Goal: Task Accomplishment & Management: Manage account settings

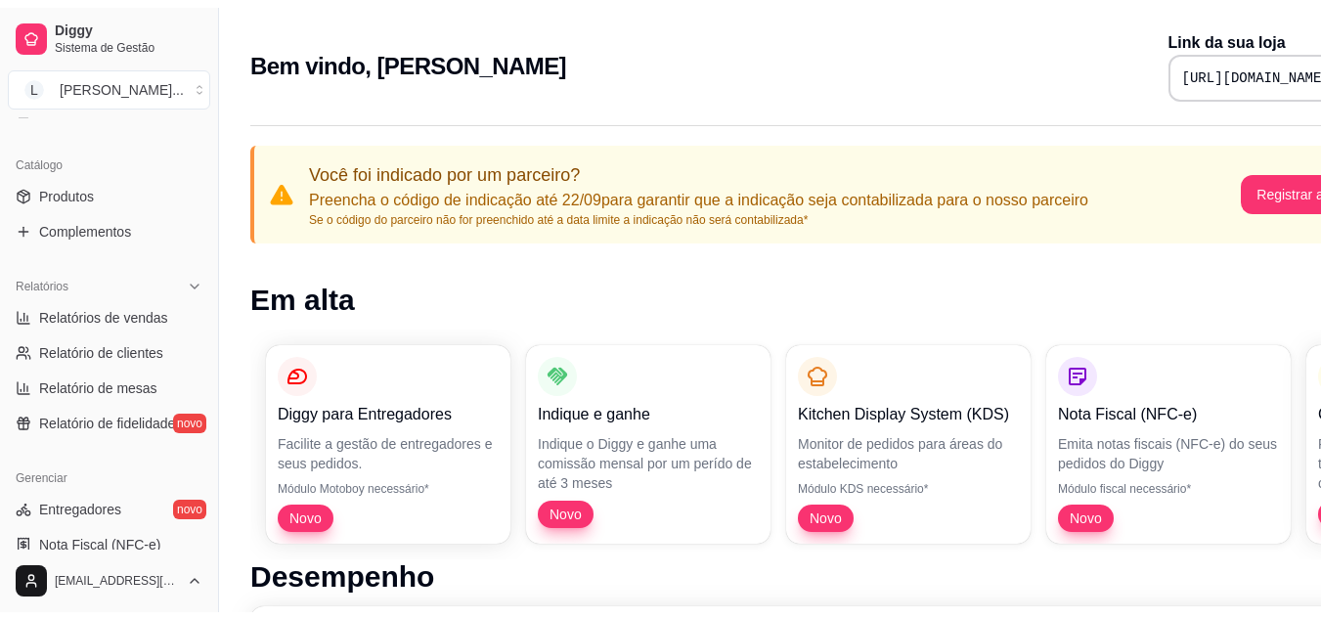
scroll to position [453, 0]
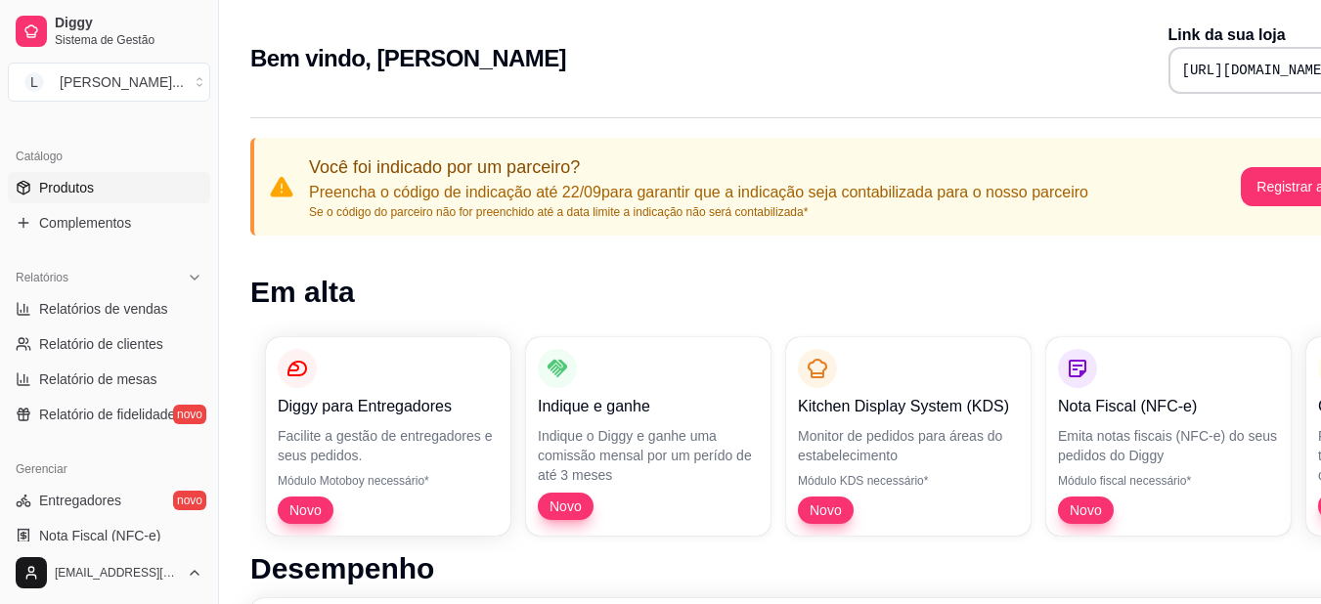
click at [84, 181] on span "Produtos" at bounding box center [66, 188] width 55 height 20
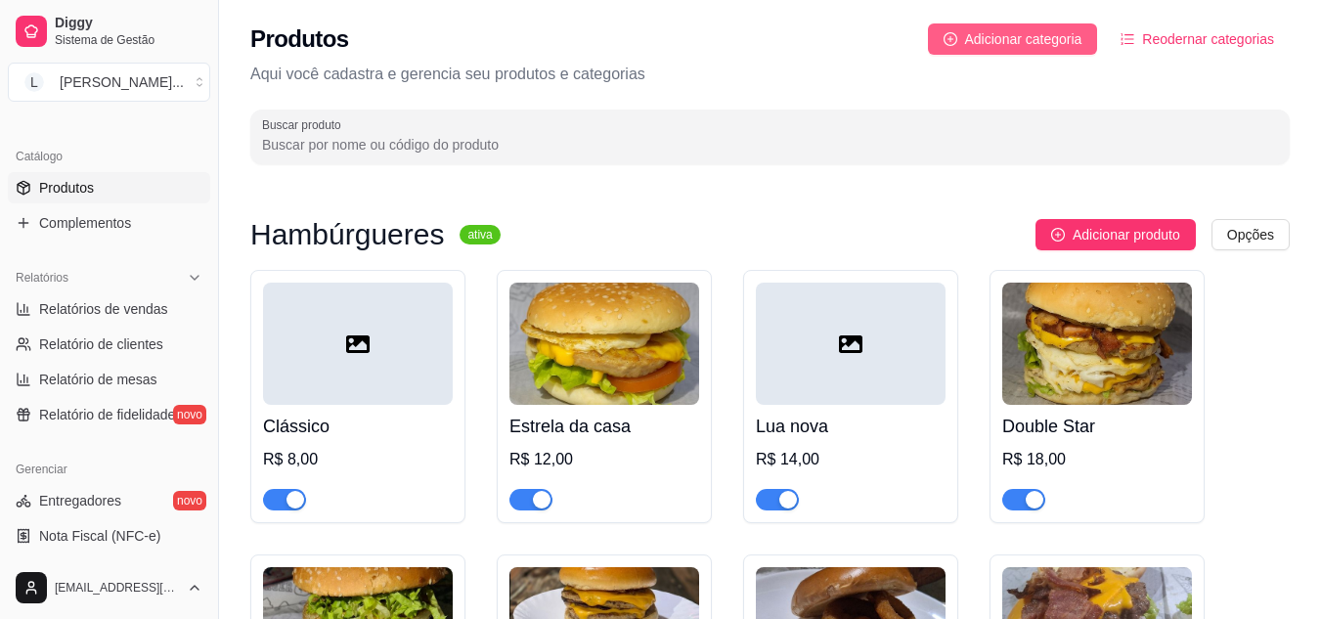
click at [1046, 30] on span "Adicionar categoria" at bounding box center [1023, 39] width 117 height 22
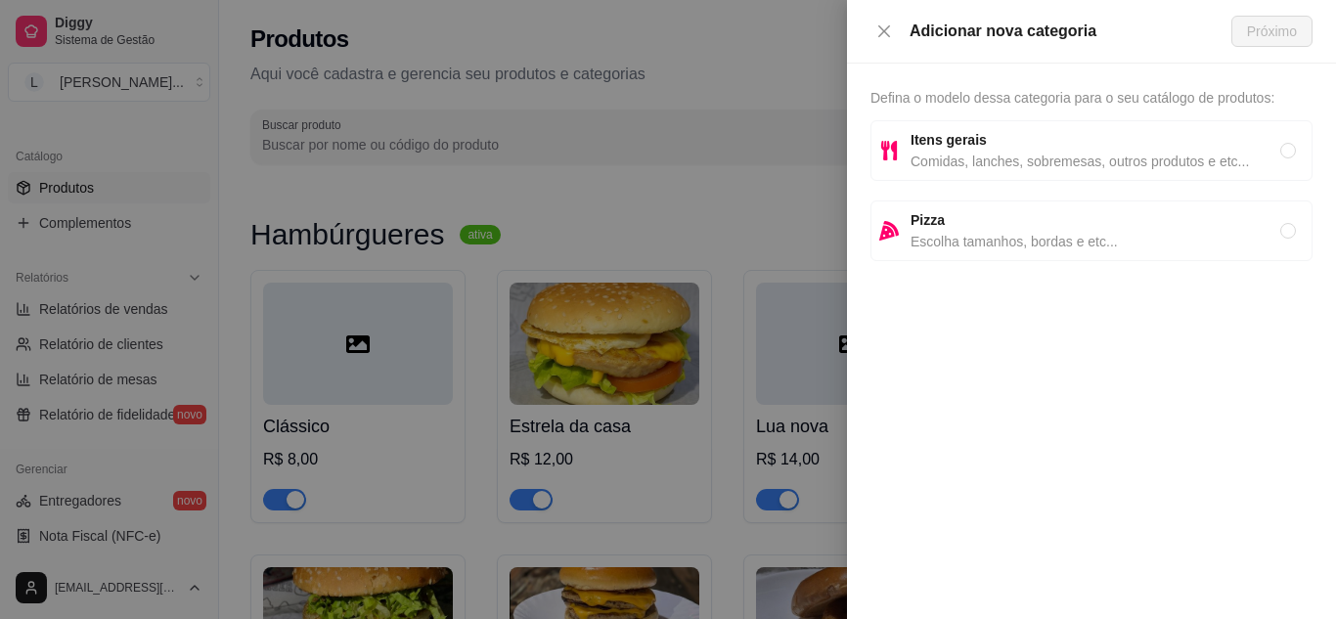
click at [1039, 145] on span "Itens gerais" at bounding box center [1095, 140] width 370 height 22
radio input "true"
click at [1269, 20] on button "Próximo" at bounding box center [1271, 31] width 81 height 31
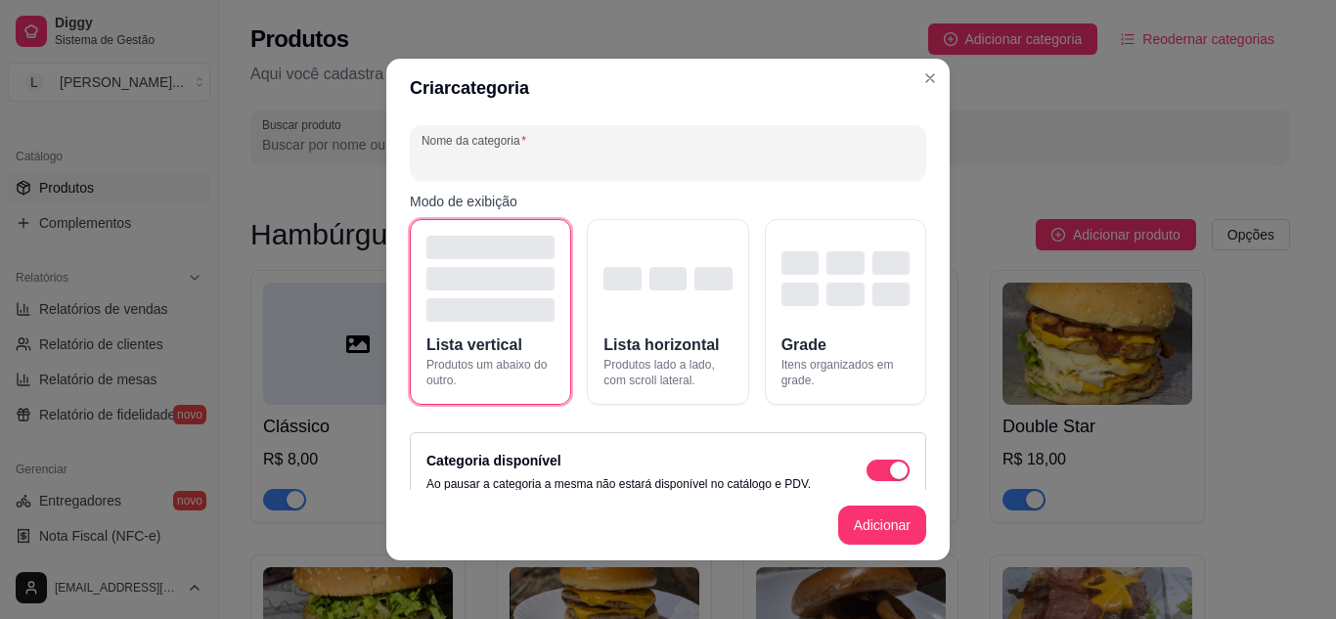
click at [744, 161] on input "Nome da categoria" at bounding box center [667, 161] width 493 height 20
type input "Hamburguer de Picanha"
click at [882, 535] on button "Adicionar" at bounding box center [882, 526] width 86 height 38
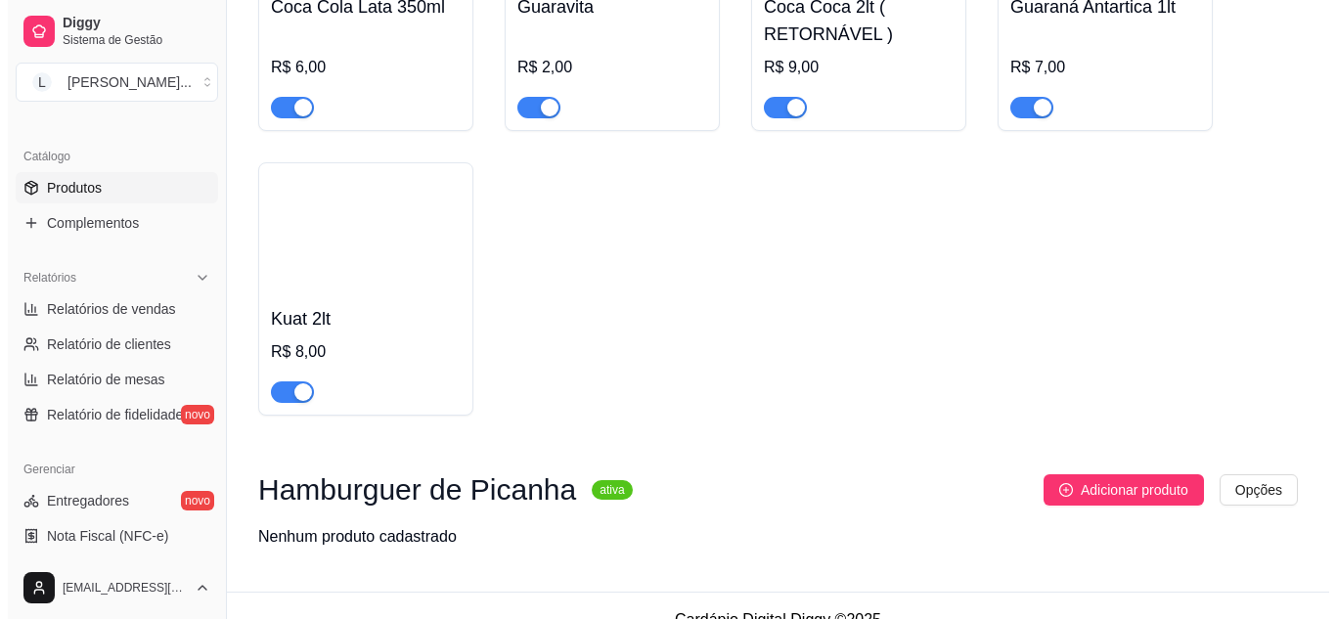
scroll to position [2762, 0]
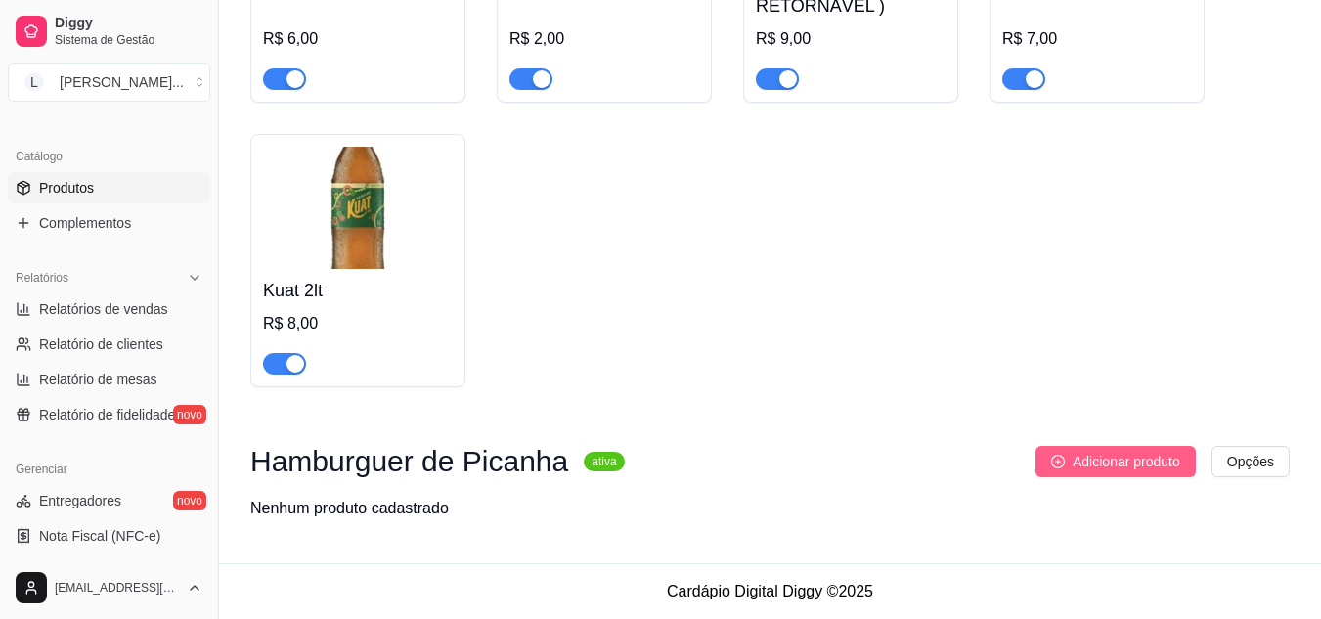
click at [1125, 468] on span "Adicionar produto" at bounding box center [1127, 462] width 108 height 22
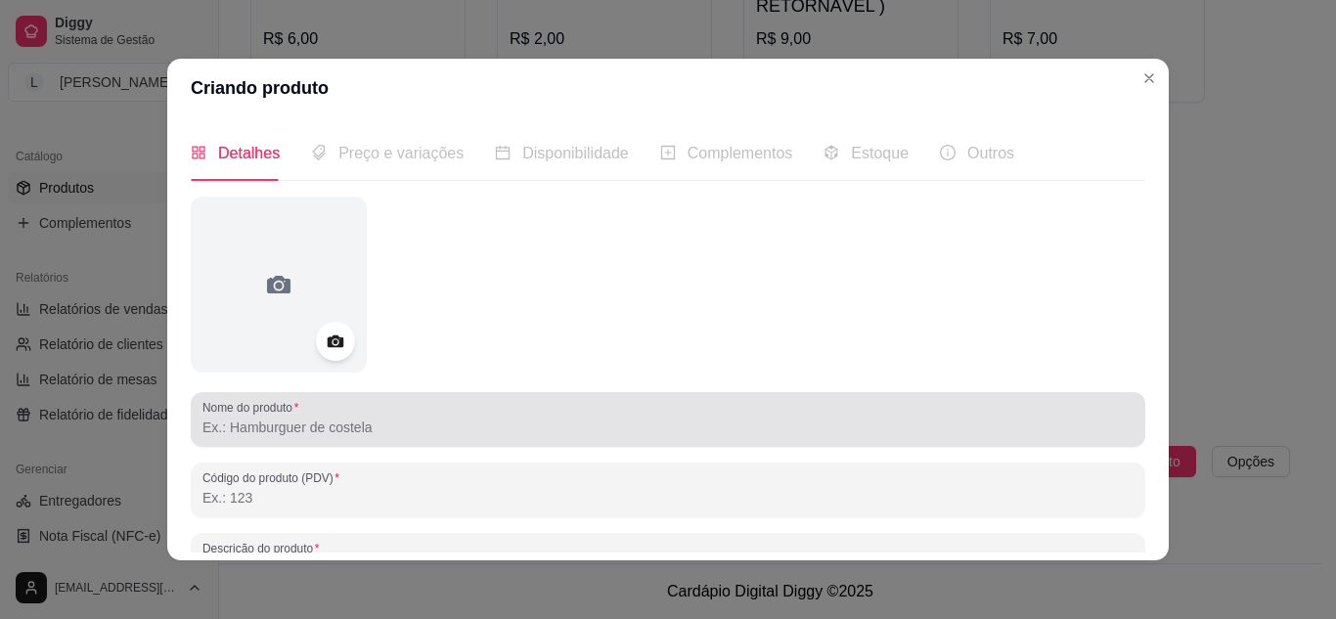
click at [440, 412] on div at bounding box center [667, 419] width 931 height 39
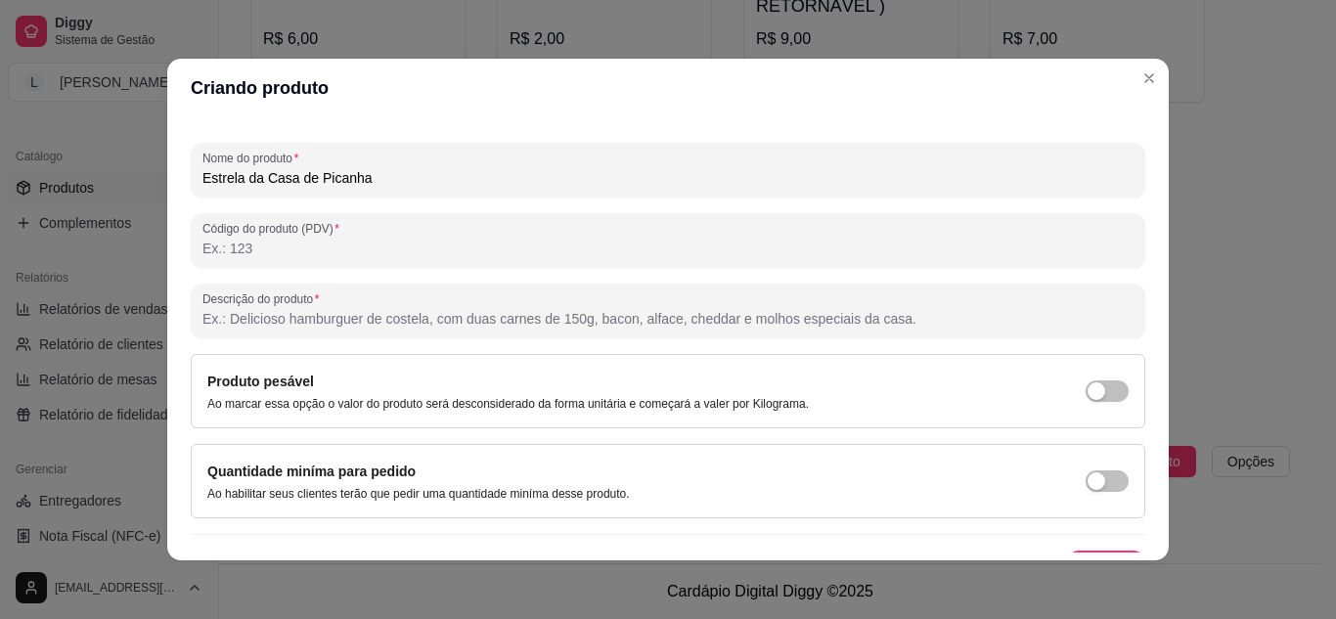
scroll to position [250, 0]
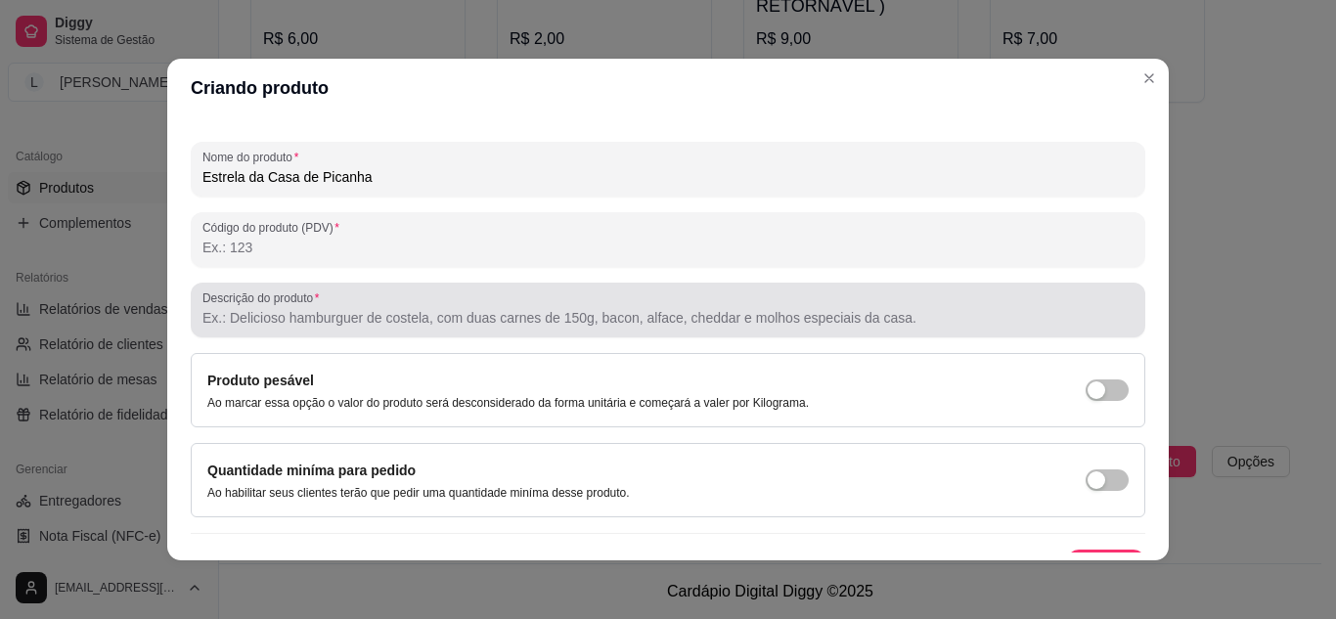
type input "Estrela da Casa de Picanha"
click at [380, 305] on div at bounding box center [667, 309] width 931 height 39
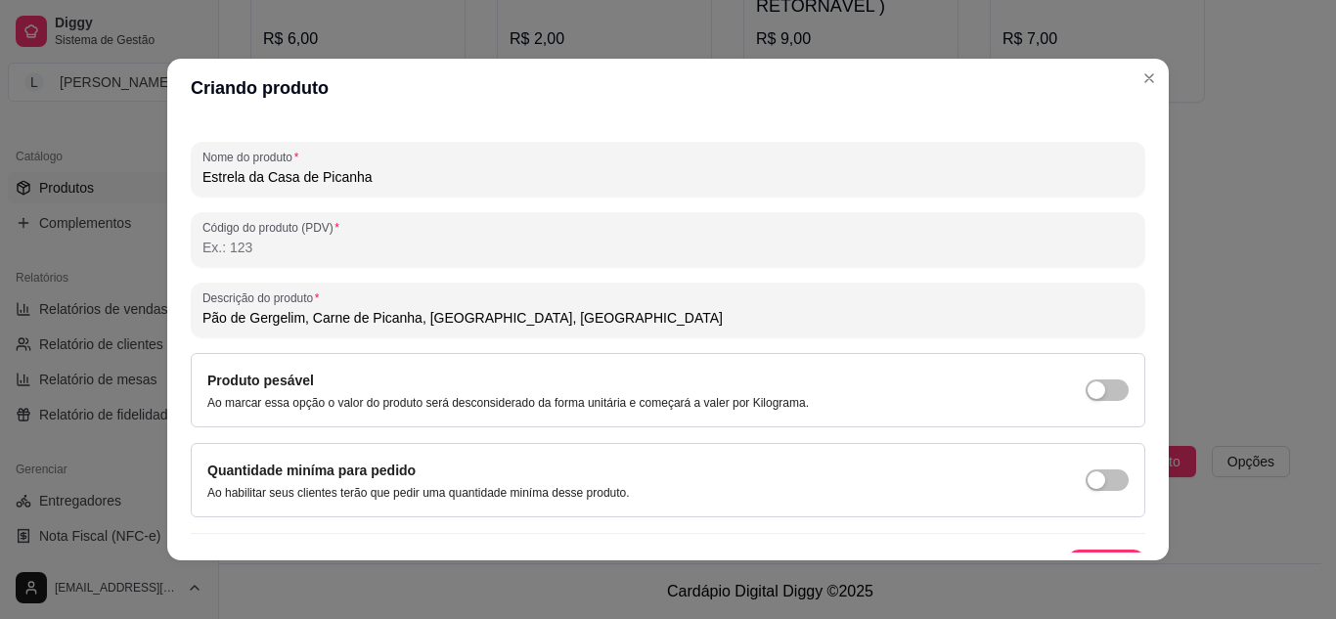
scroll to position [287, 0]
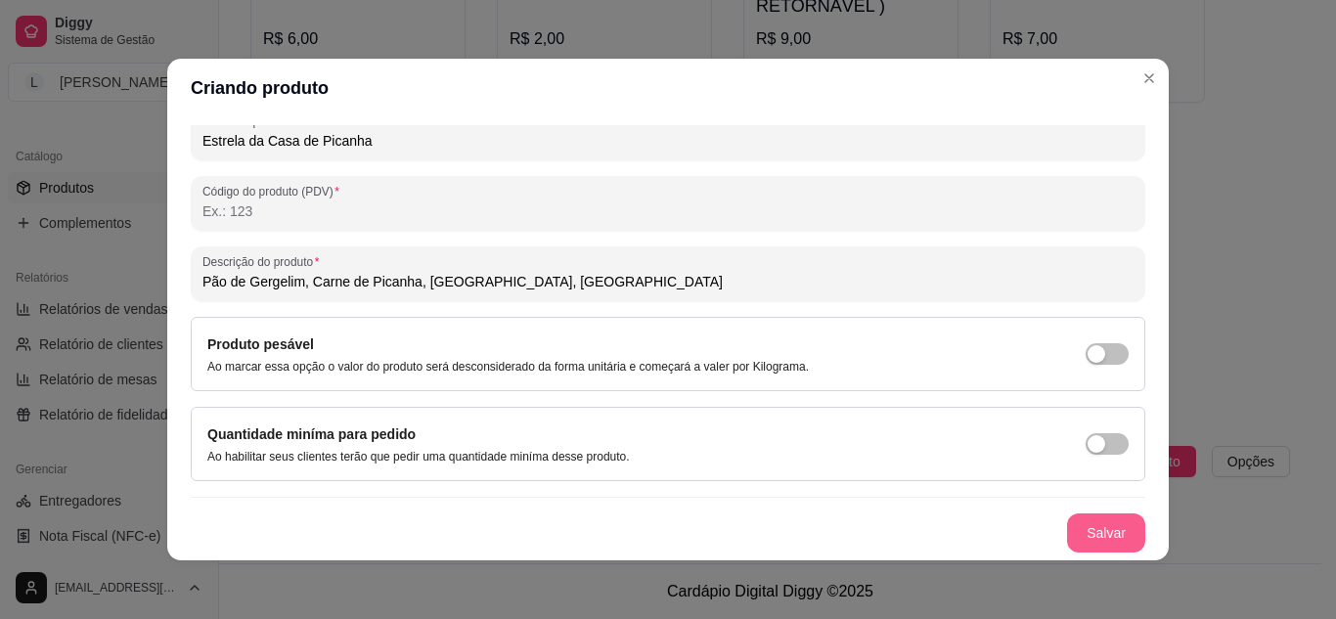
type input "Pão de Gergelim, Carne de Picanha, [GEOGRAPHIC_DATA], [GEOGRAPHIC_DATA]"
click at [1078, 533] on button "Salvar" at bounding box center [1106, 533] width 76 height 38
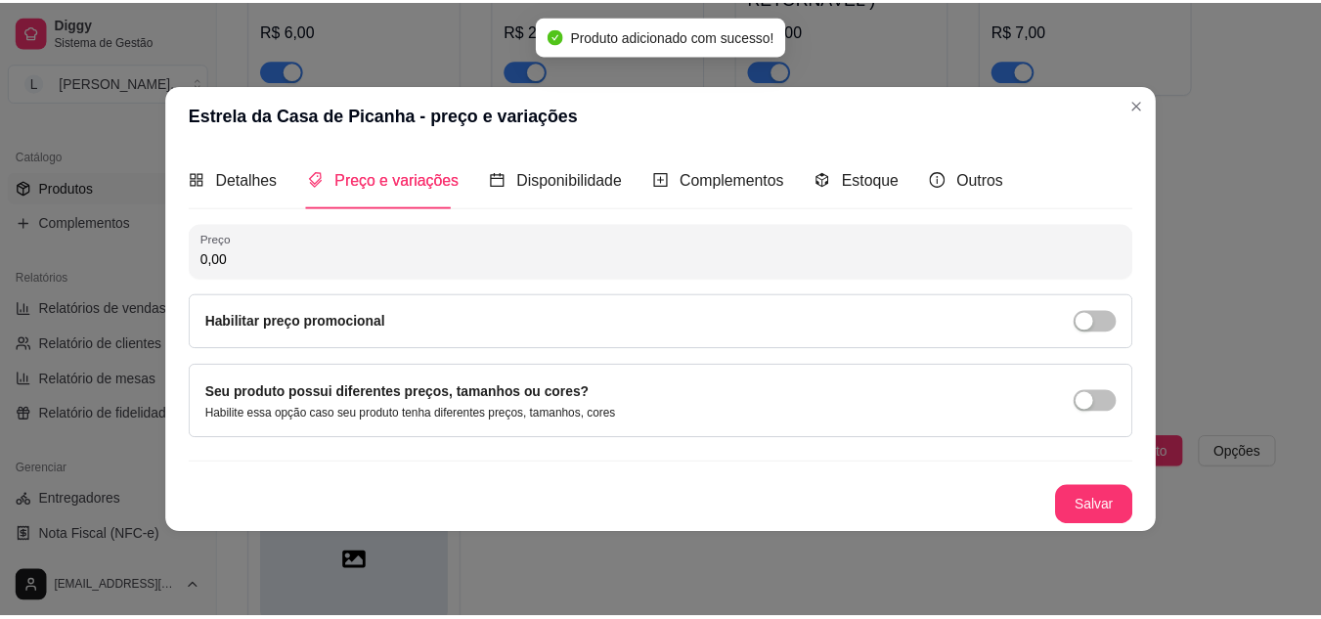
scroll to position [0, 0]
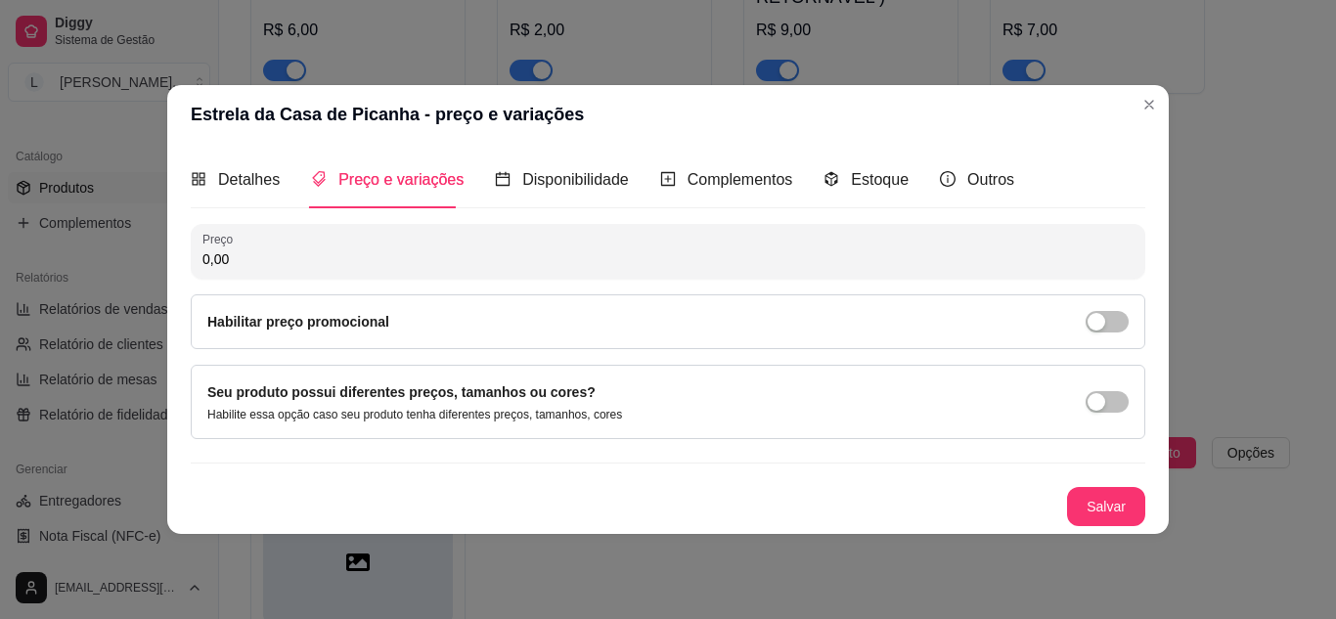
click at [686, 251] on input "0,00" at bounding box center [667, 259] width 931 height 20
type input "15,00"
click at [1099, 503] on button "Salvar" at bounding box center [1106, 506] width 76 height 38
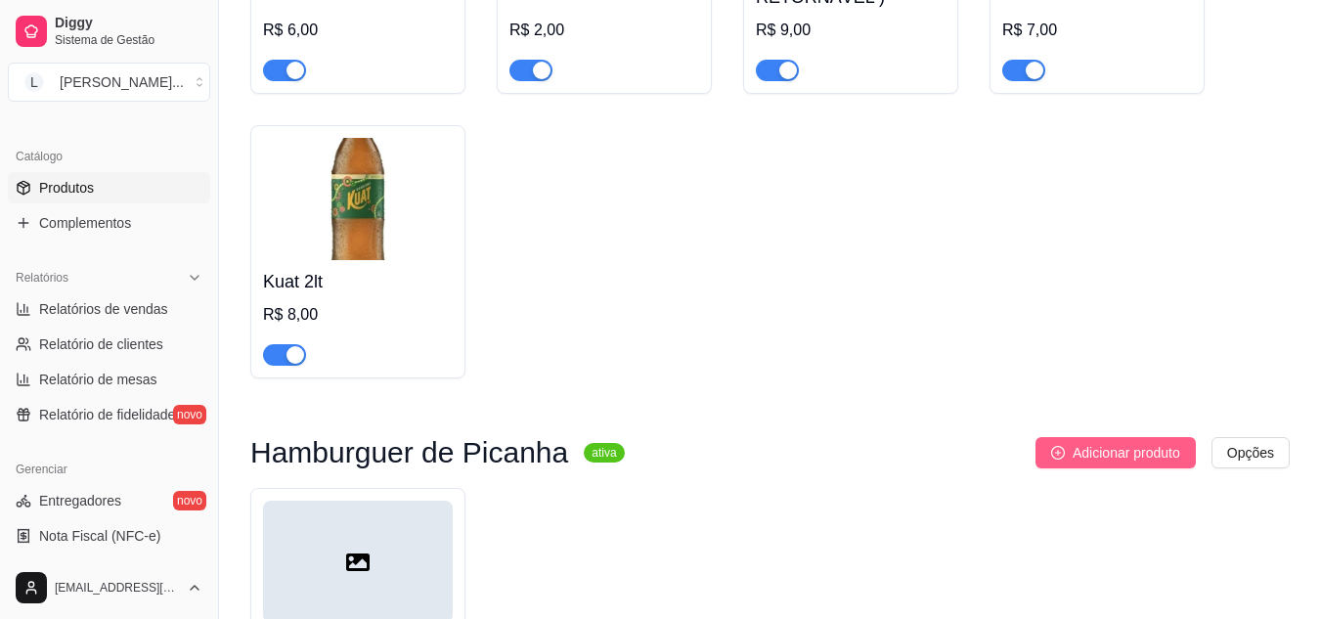
click at [1068, 462] on button "Adicionar produto" at bounding box center [1116, 452] width 160 height 31
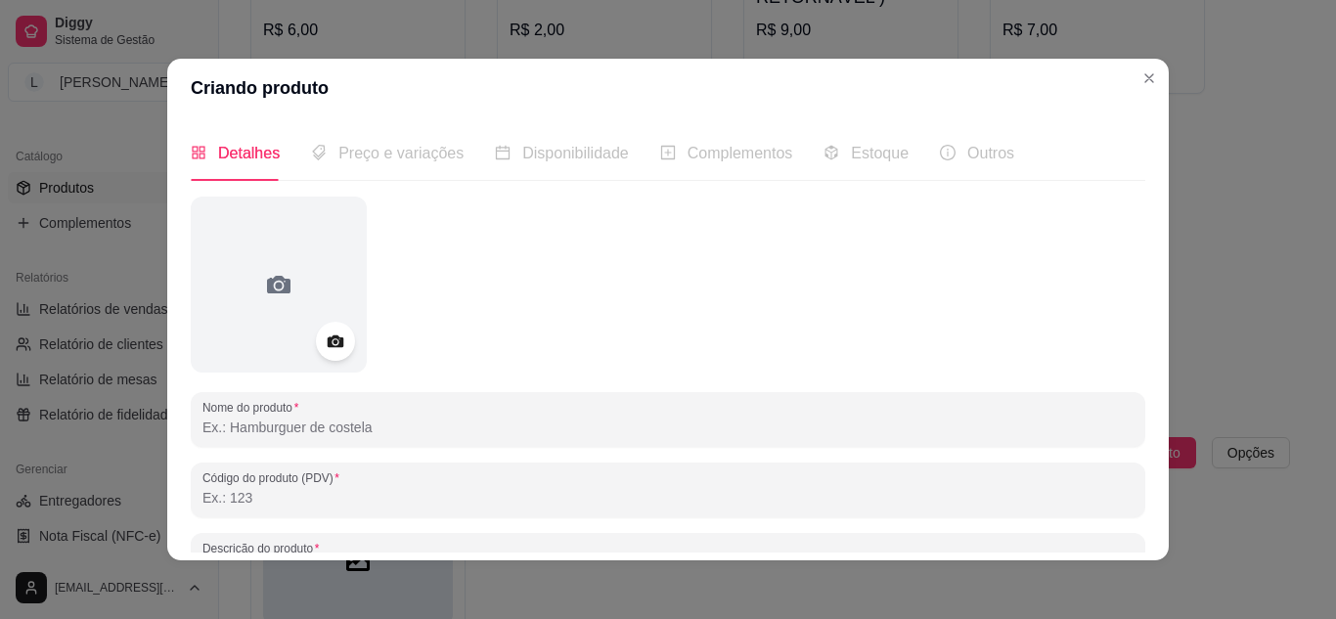
click at [732, 422] on input "Nome do produto" at bounding box center [667, 428] width 931 height 20
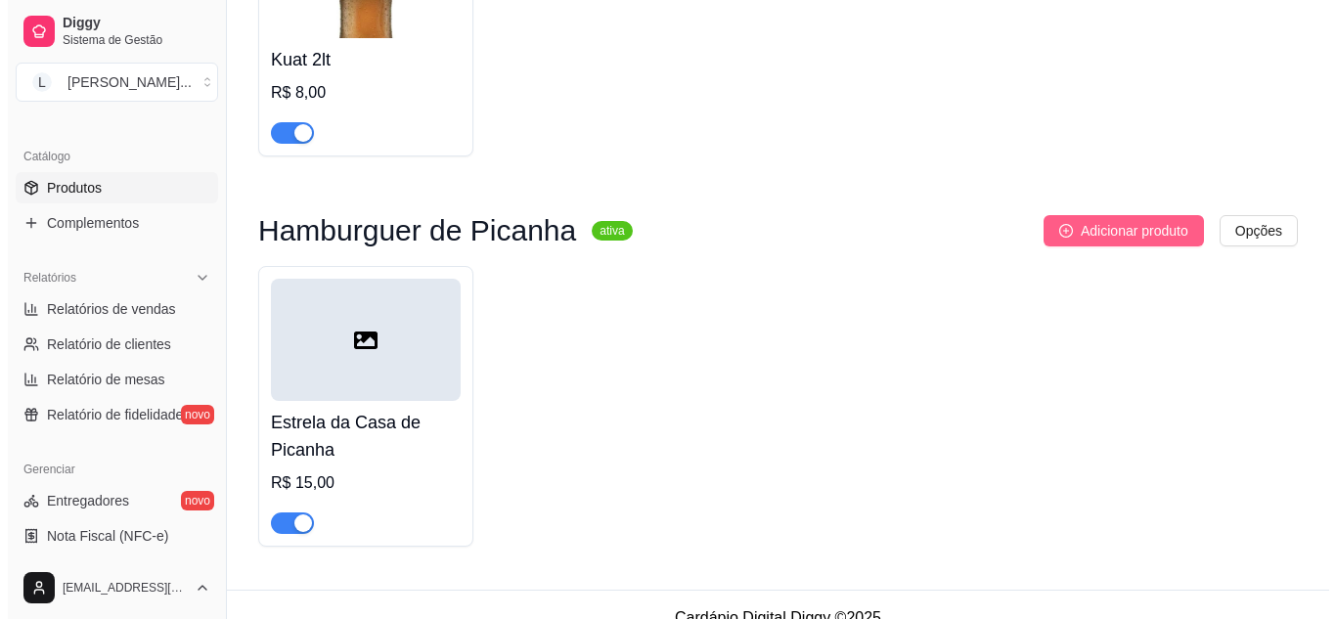
scroll to position [2989, 0]
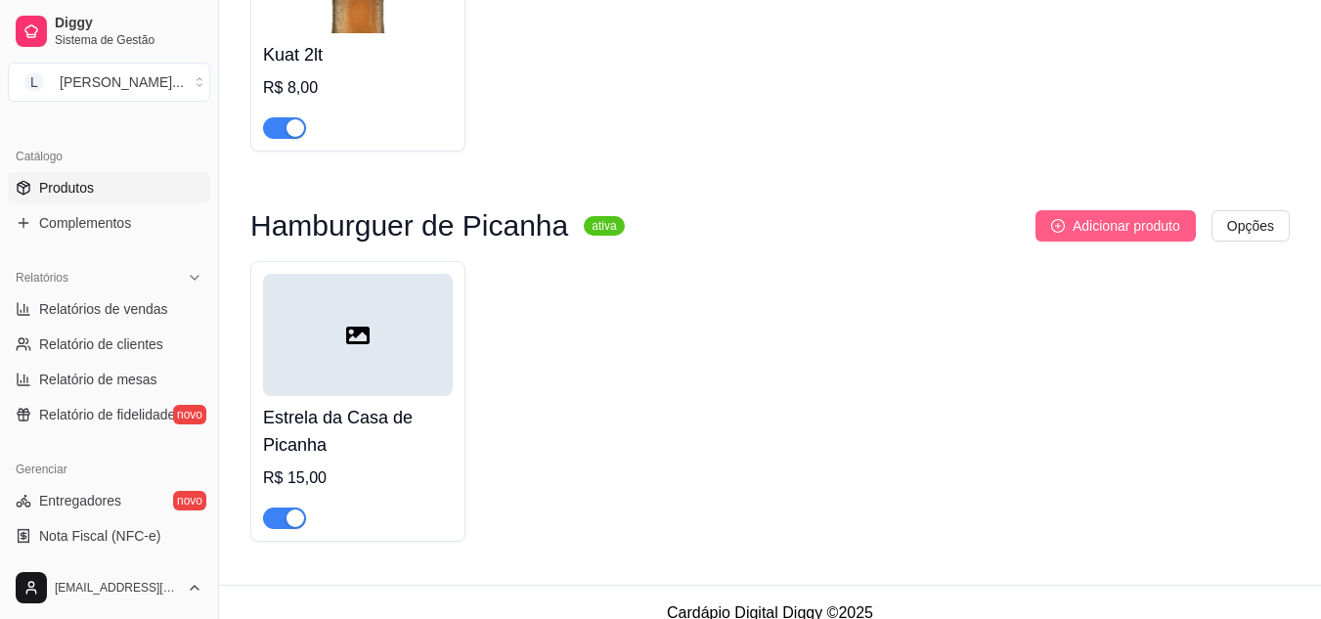
click at [1126, 230] on span "Adicionar produto" at bounding box center [1127, 226] width 108 height 22
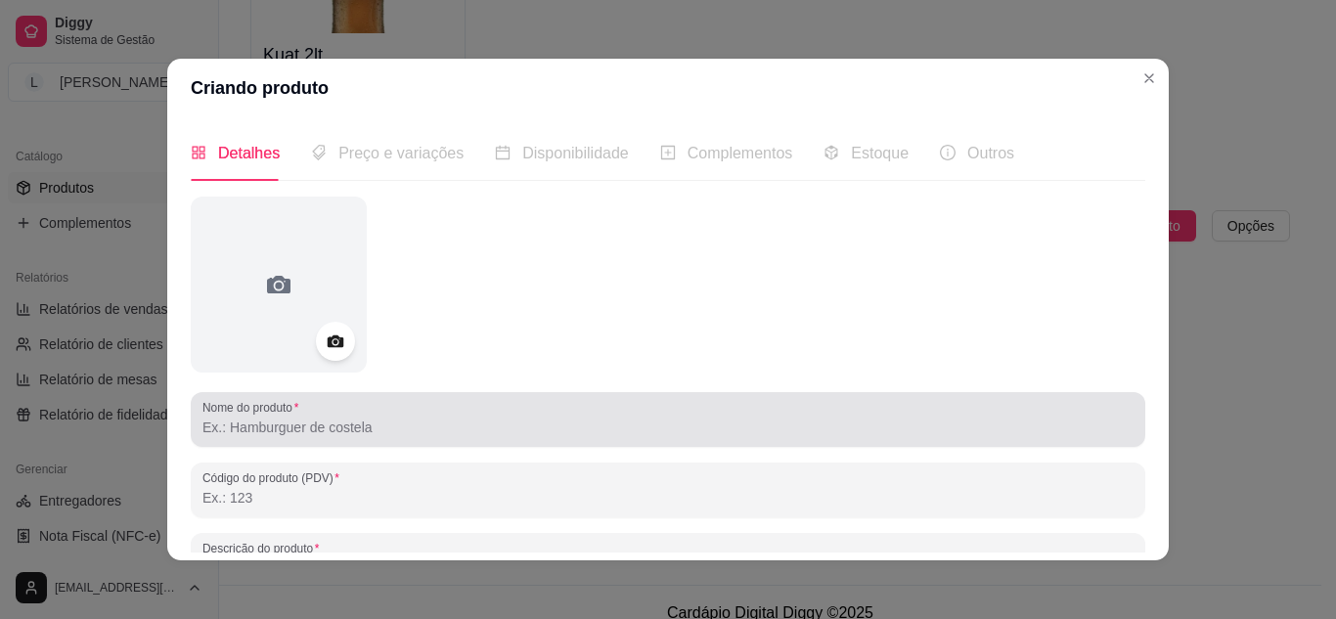
click at [837, 413] on div at bounding box center [667, 419] width 931 height 39
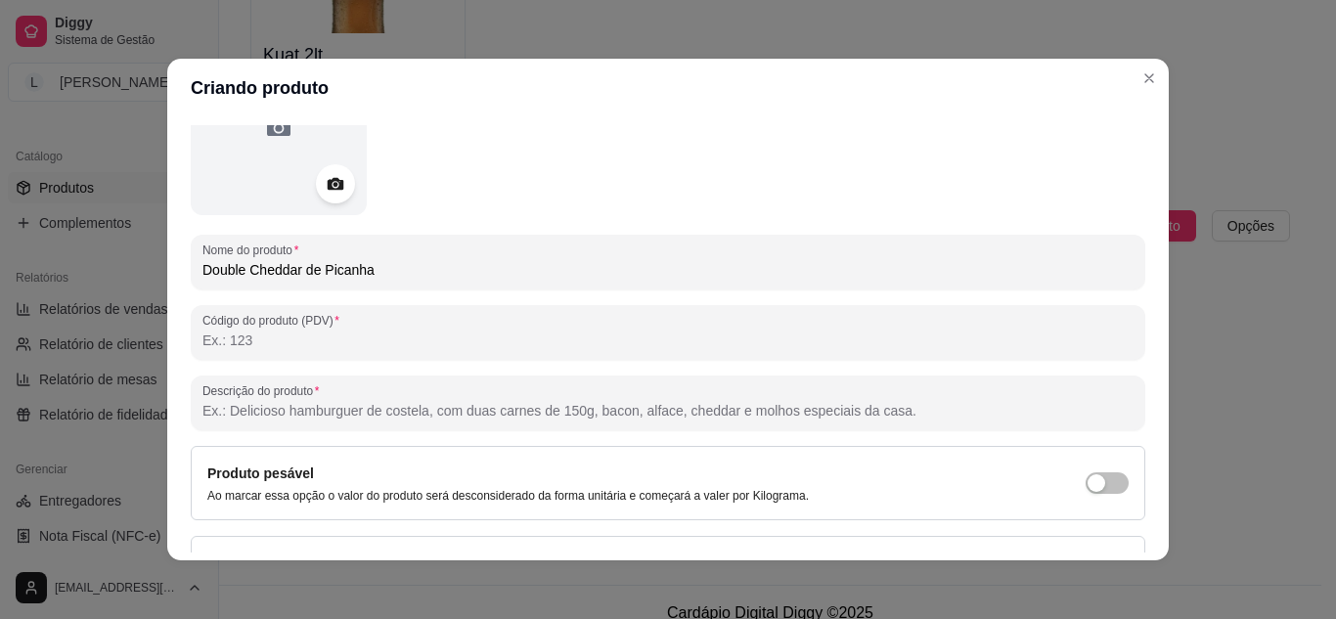
scroll to position [162, 0]
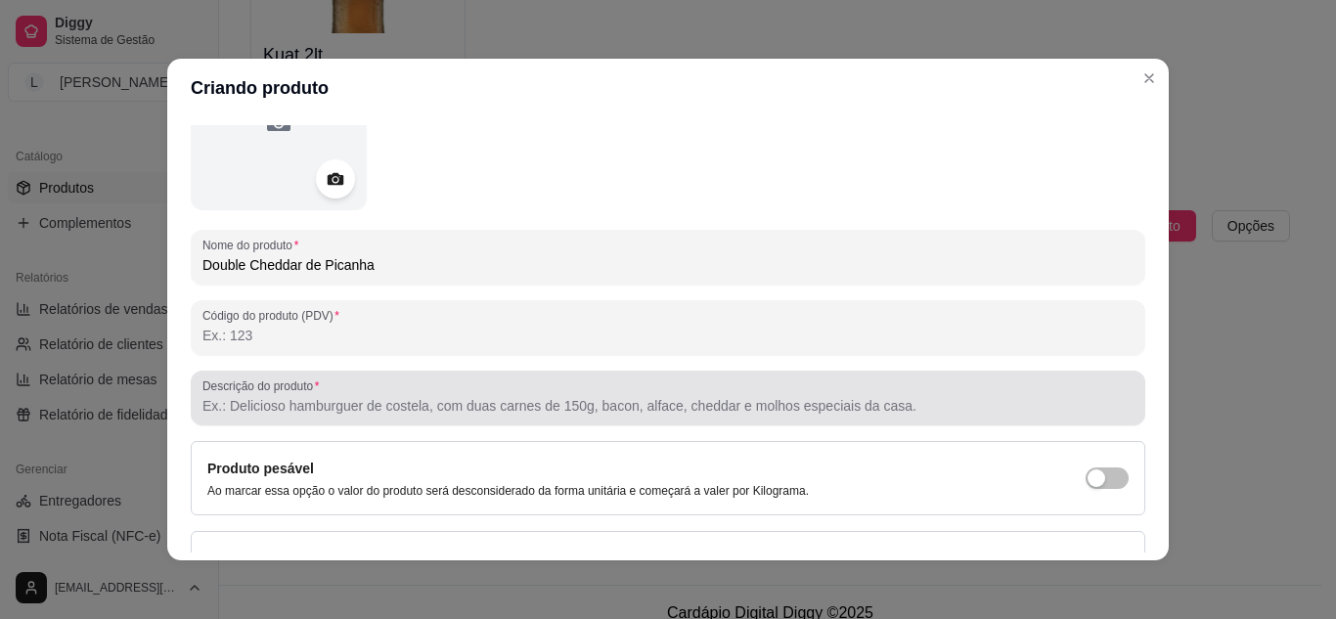
type input "Double Cheddar de Picanha"
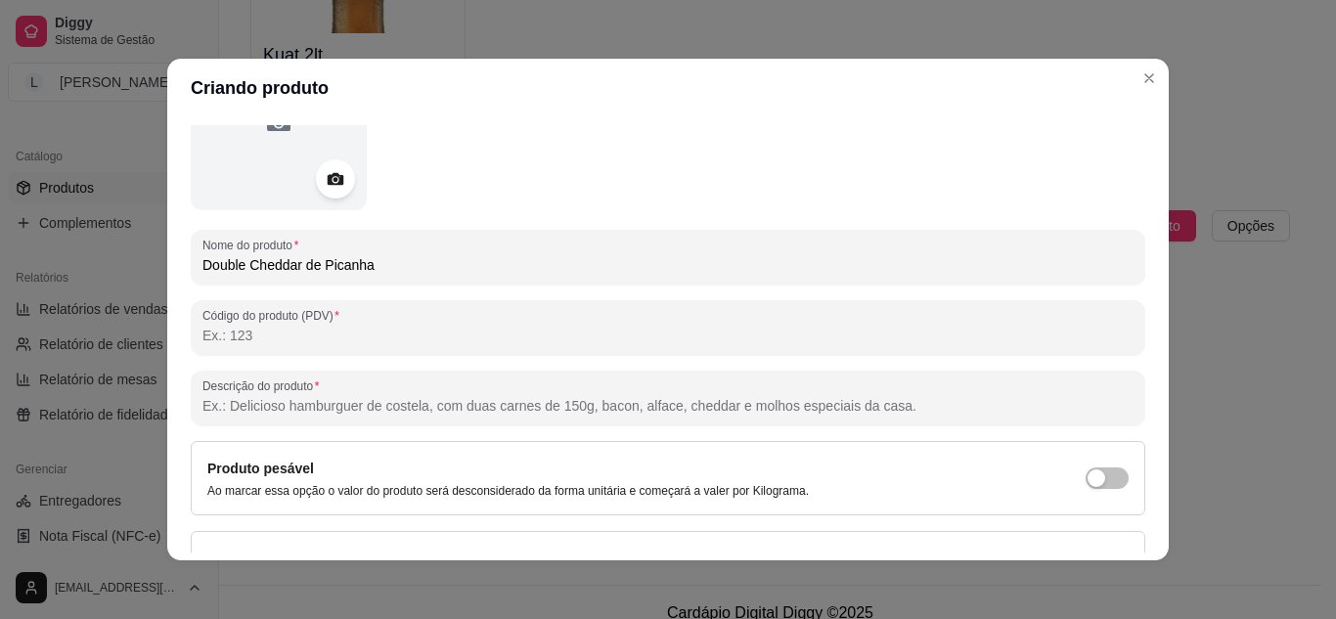
click at [776, 404] on input "Descrição do produto" at bounding box center [667, 406] width 931 height 20
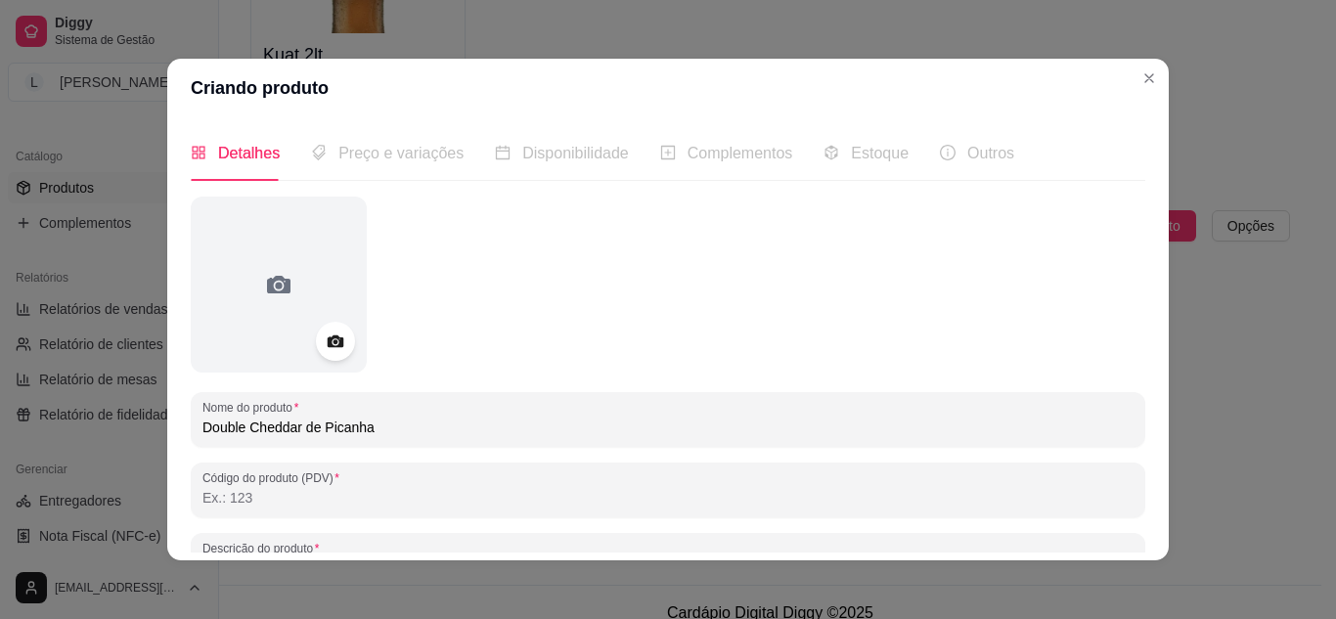
scroll to position [287, 0]
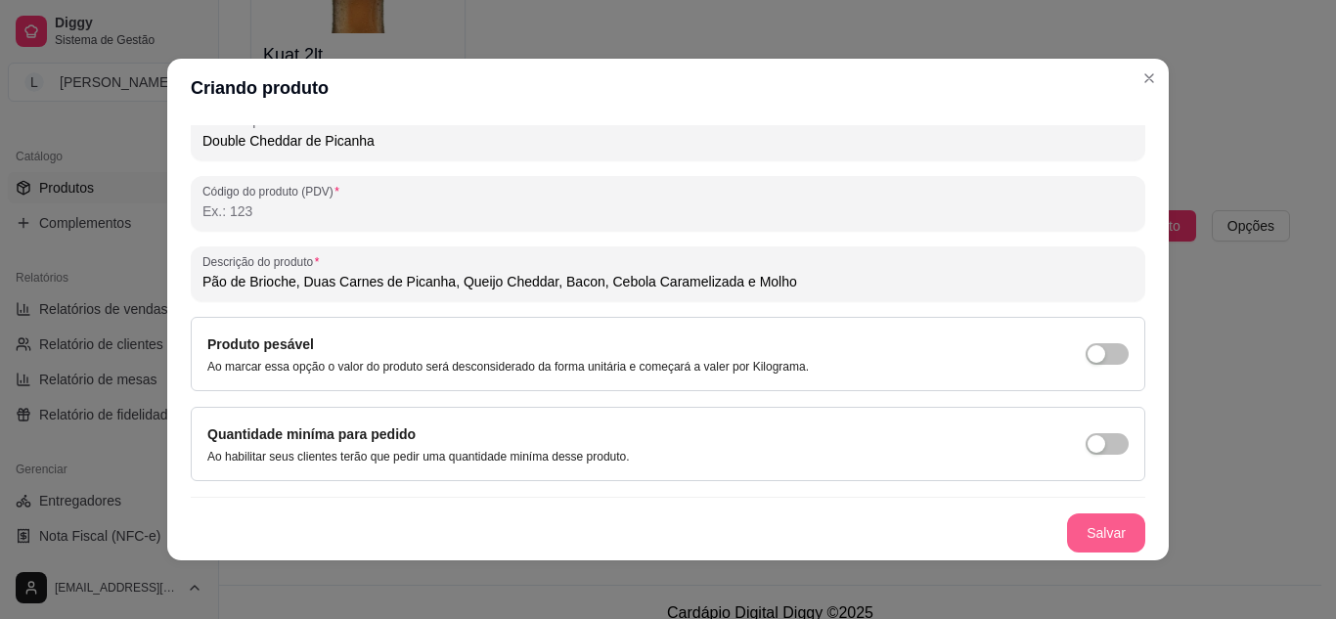
type input "Pão de Brioche, Duas Carnes de Picanha, Queijo Cheddar, Bacon, Cebola Carameliz…"
click at [1068, 534] on button "Salvar" at bounding box center [1106, 533] width 76 height 38
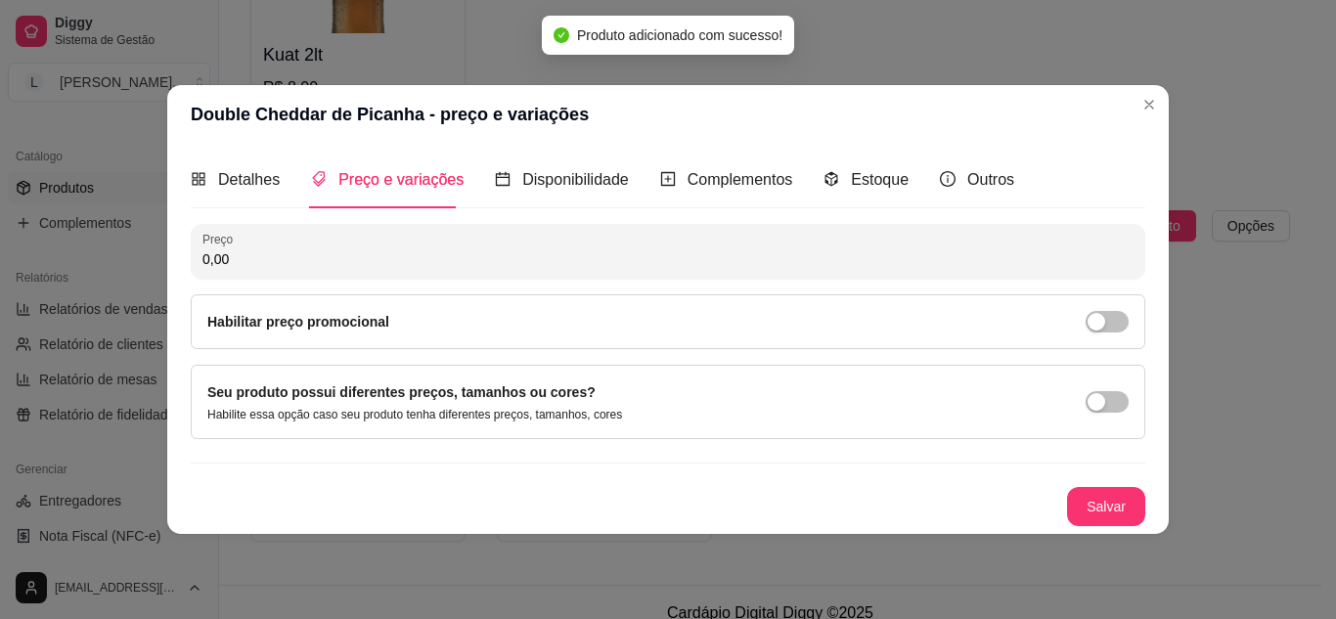
click at [593, 212] on div "Detalhes Preço e variações Disponibilidade Complementos Estoque Outros Nome do …" at bounding box center [668, 339] width 954 height 374
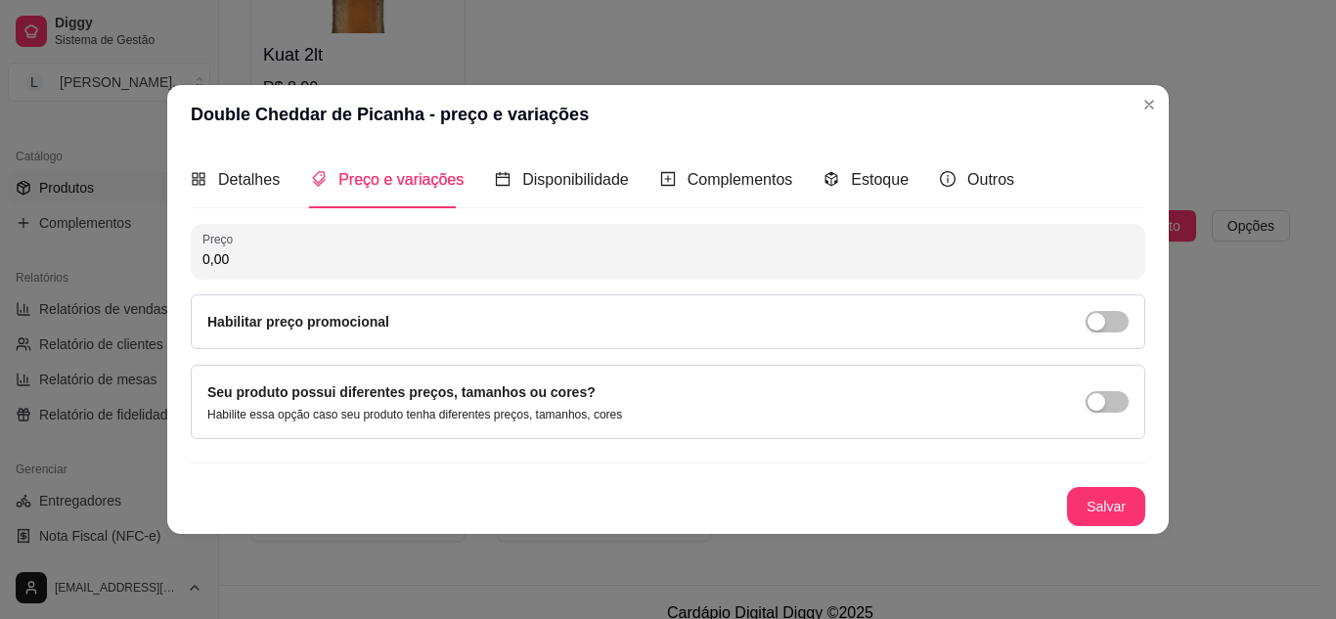
click at [581, 249] on input "0,00" at bounding box center [667, 259] width 931 height 20
type input "21,00"
click at [1120, 510] on button "Salvar" at bounding box center [1106, 506] width 76 height 38
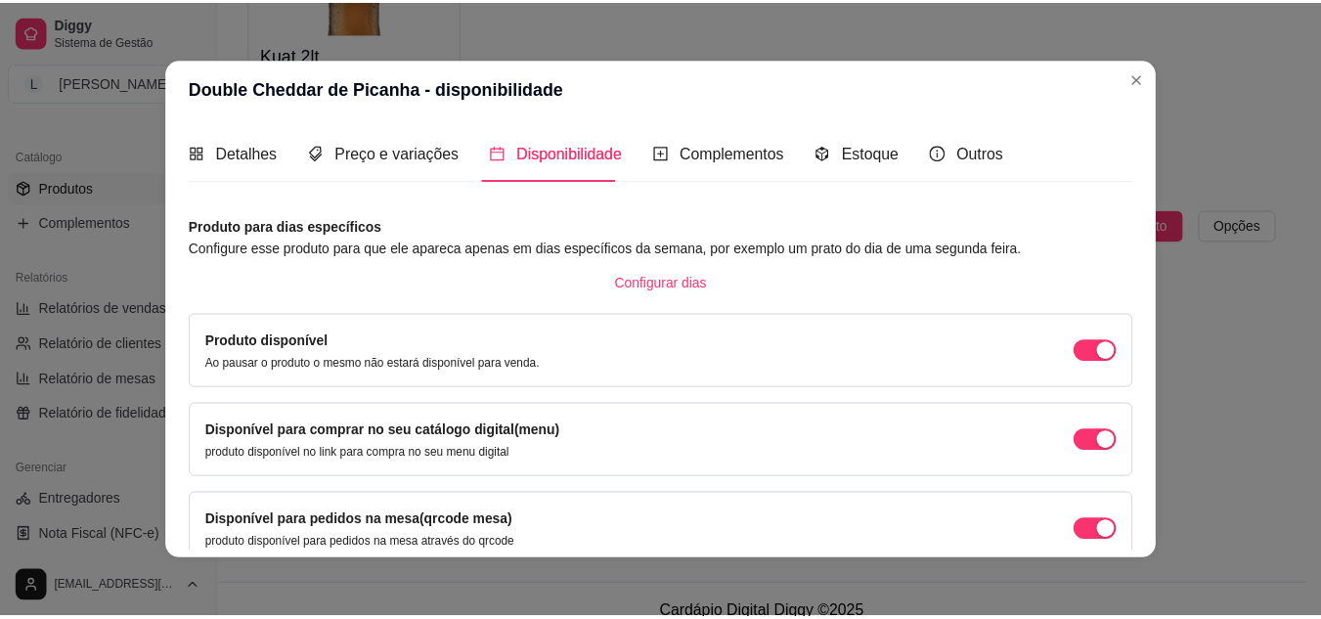
scroll to position [185, 0]
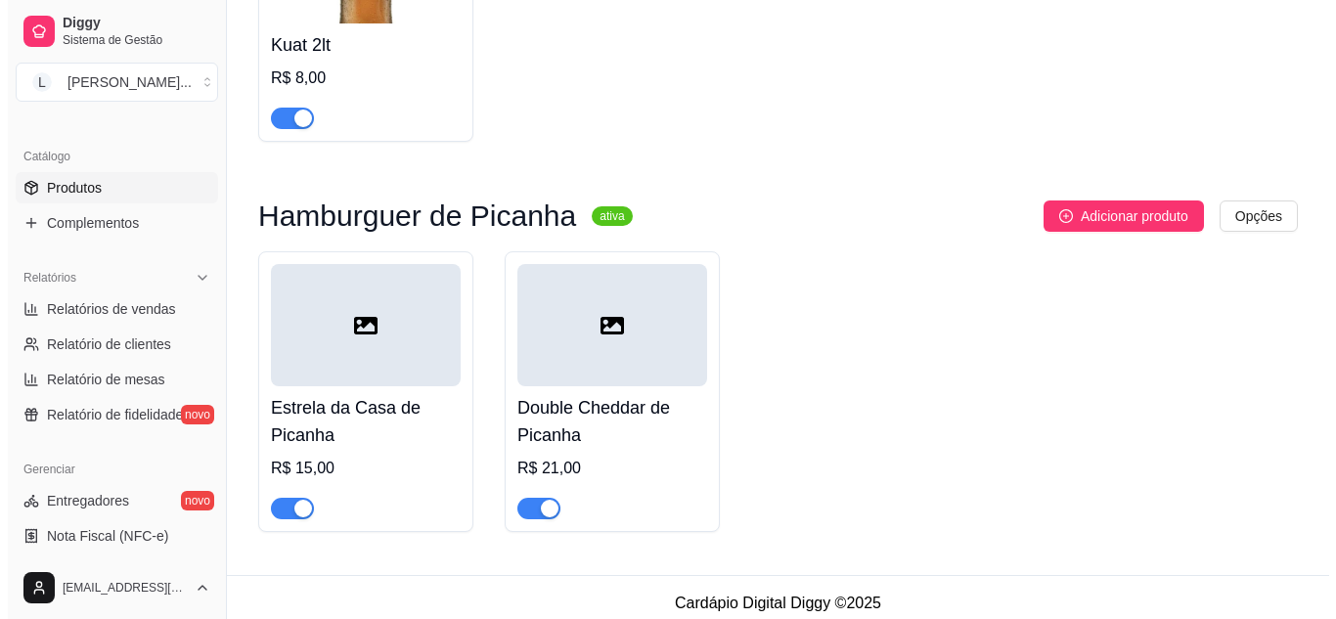
scroll to position [3020, 0]
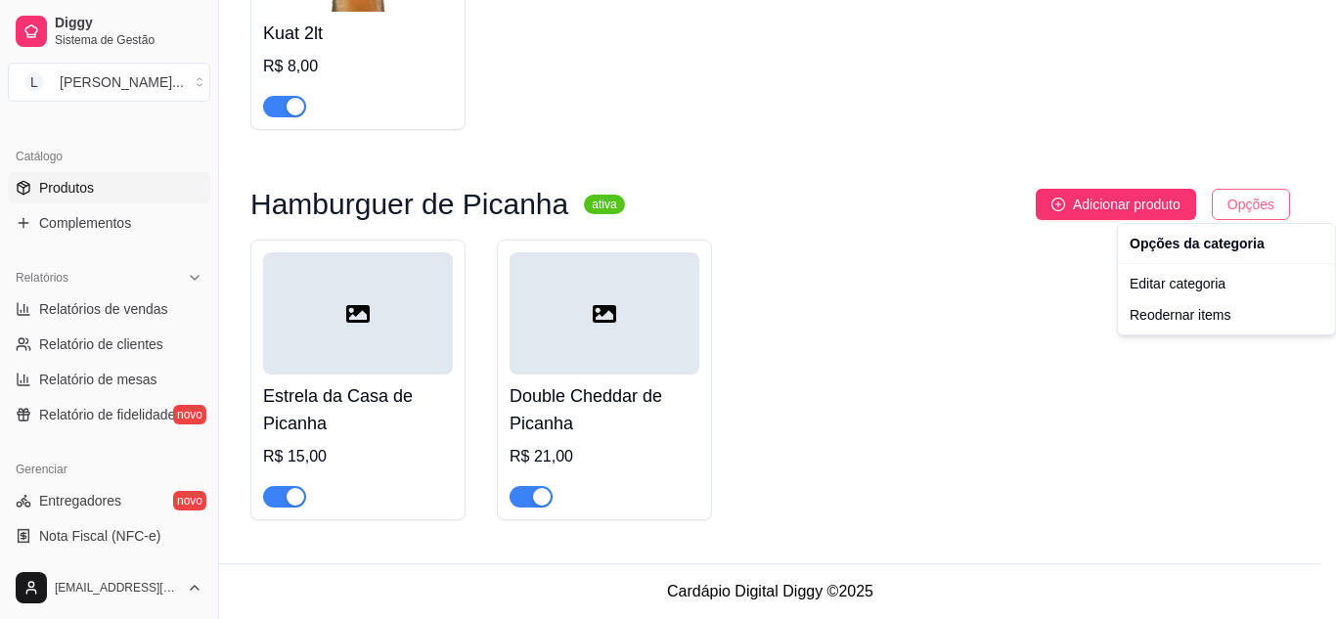
click at [1198, 284] on div "Editar categoria" at bounding box center [1226, 283] width 209 height 31
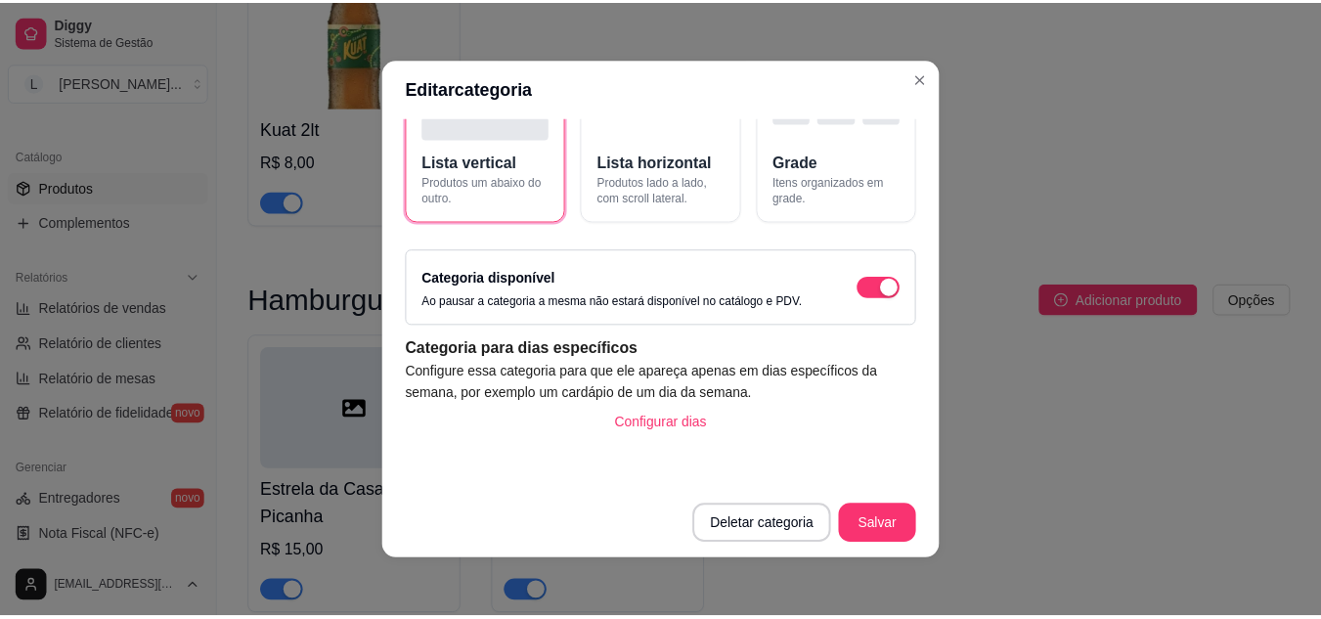
scroll to position [0, 0]
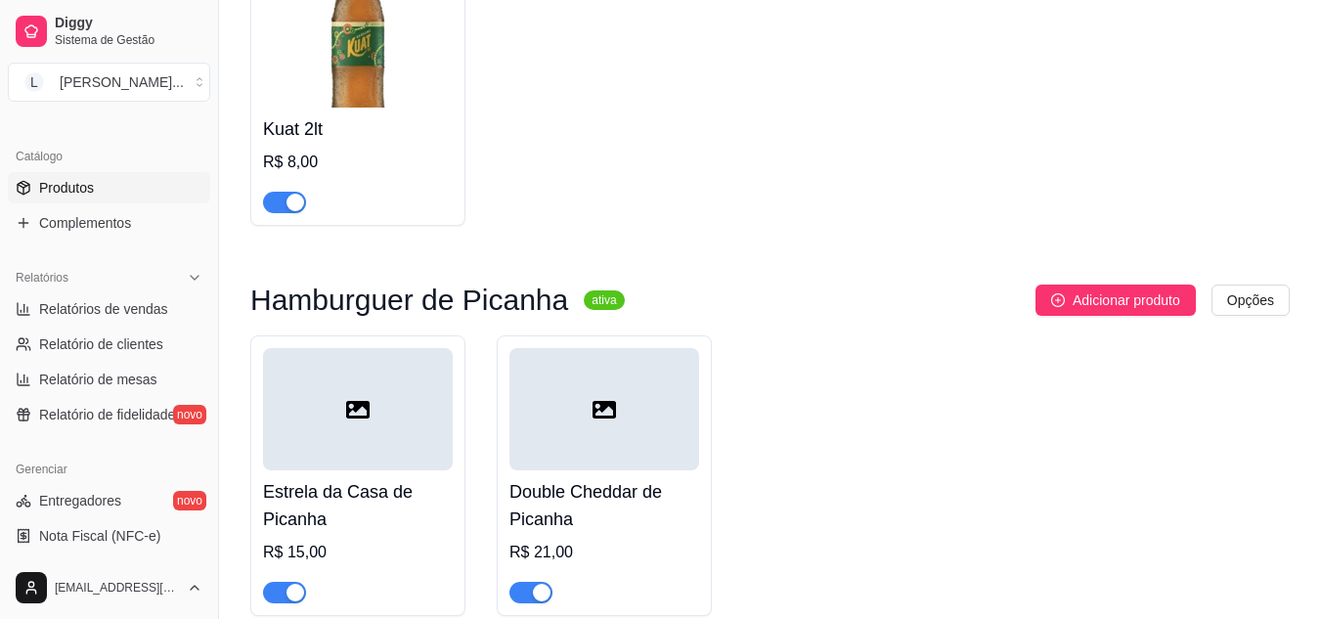
click at [1056, 548] on div "Estrela da Casa de Picanha R$ 15,00 Double Cheddar de Picanha R$ 21,00" at bounding box center [770, 475] width 1040 height 281
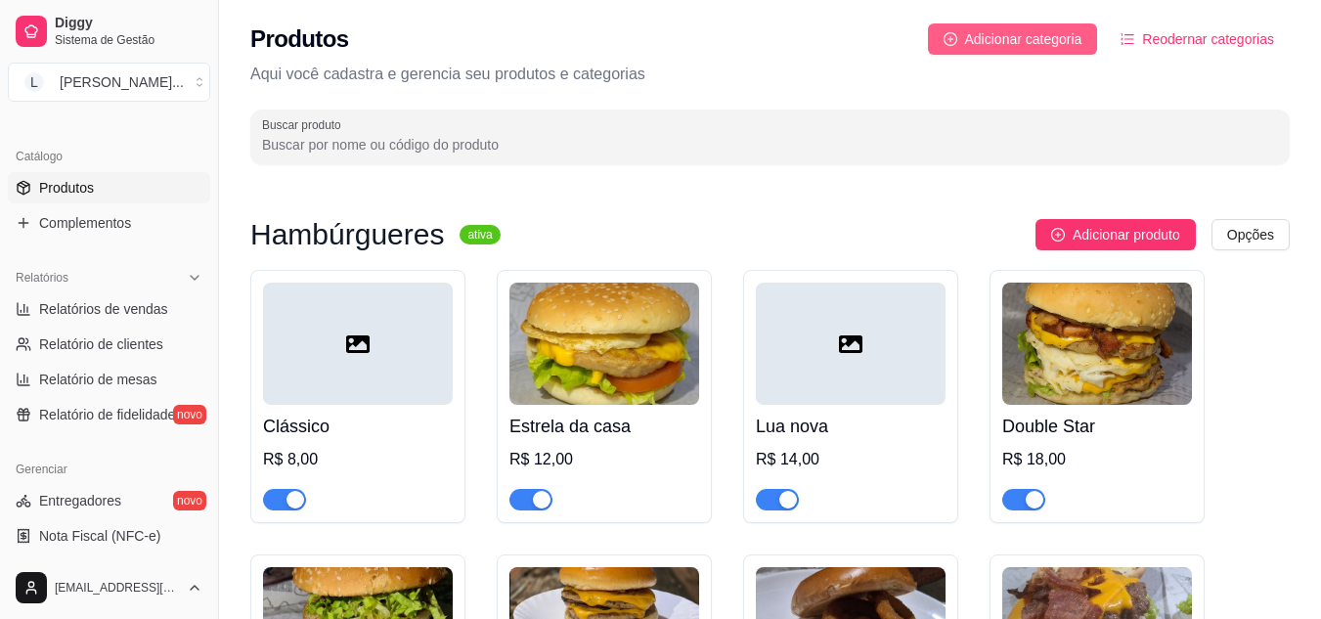
click at [1062, 39] on span "Adicionar categoria" at bounding box center [1023, 39] width 117 height 22
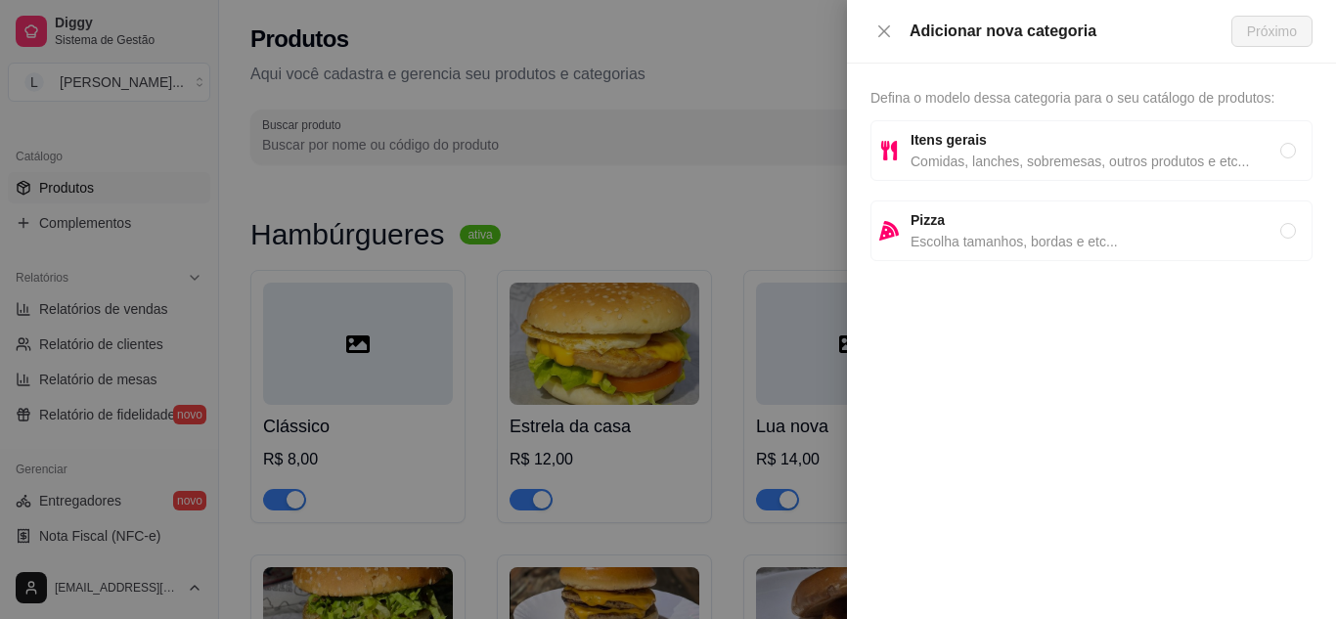
click at [1080, 154] on span "Comidas, lanches, sobremesas, outros produtos e etc..." at bounding box center [1095, 162] width 370 height 22
radio input "true"
click at [1261, 29] on span "Próximo" at bounding box center [1272, 32] width 50 height 22
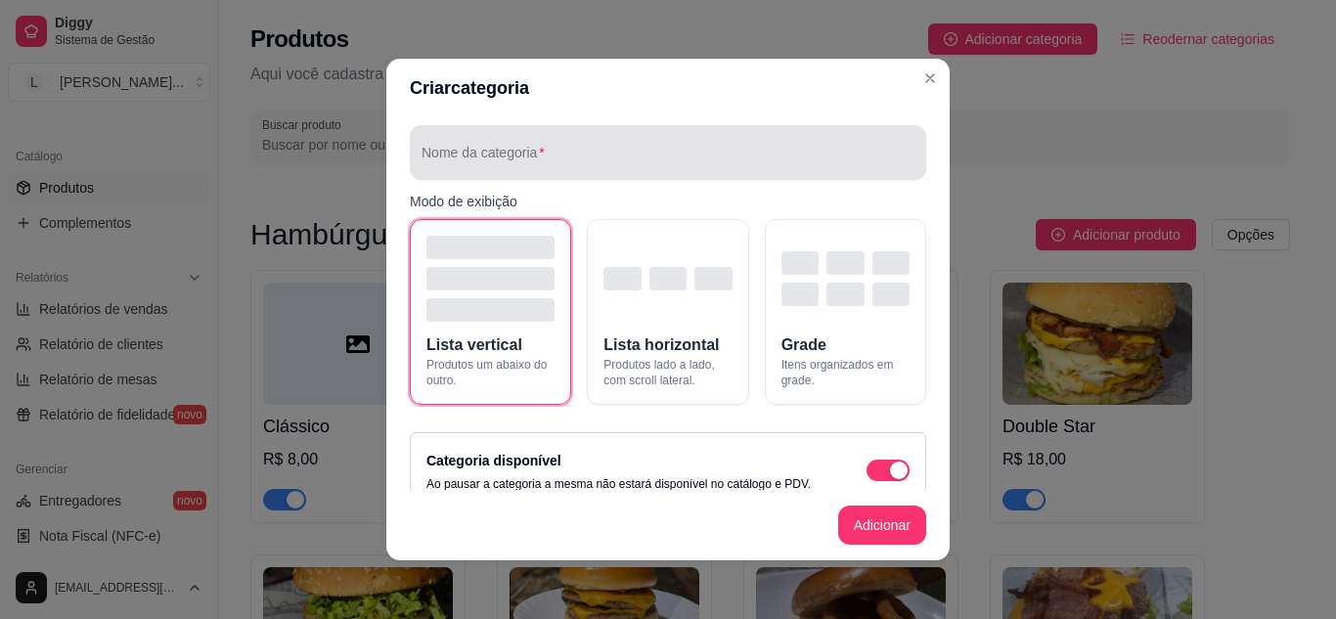
click at [734, 173] on div "Nome da categoria" at bounding box center [668, 152] width 516 height 55
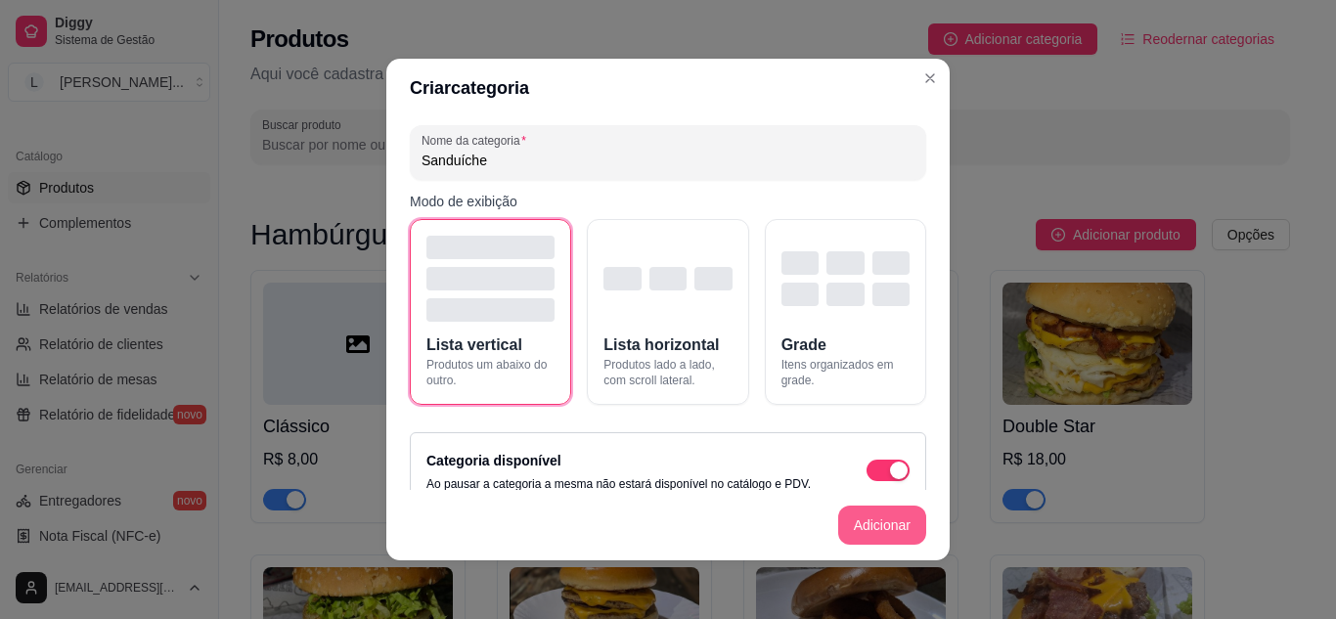
type input "Sanduíche"
click at [889, 517] on button "Adicionar" at bounding box center [882, 526] width 86 height 38
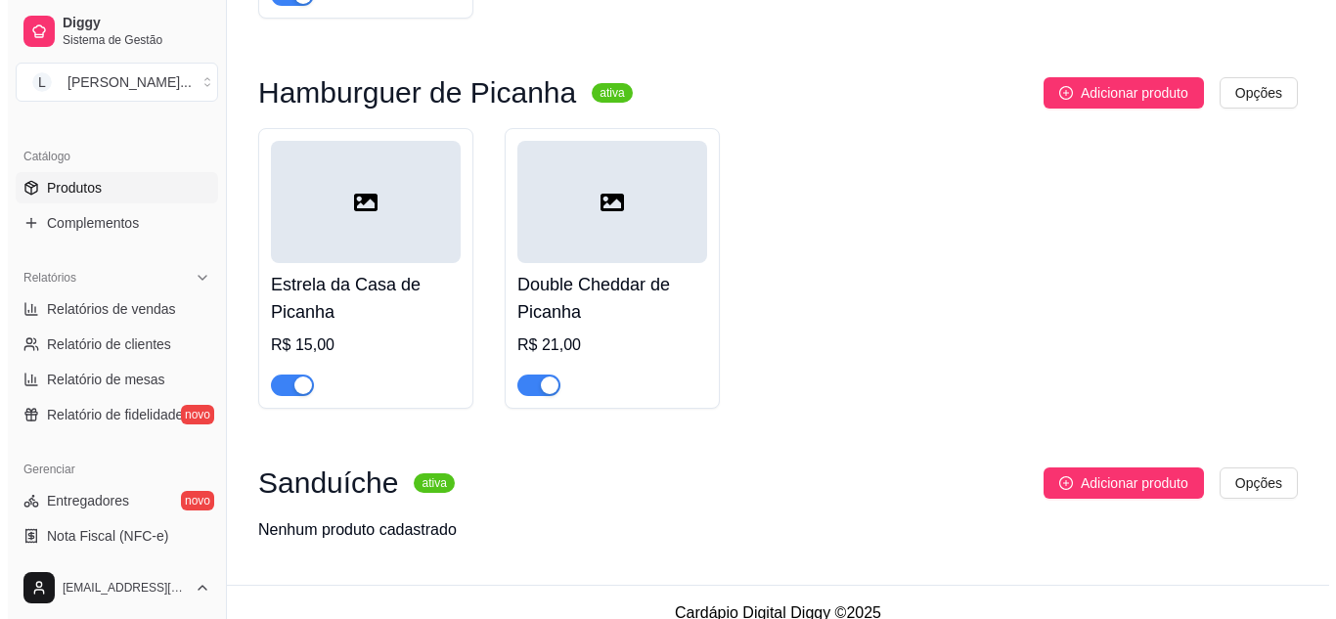
scroll to position [3153, 0]
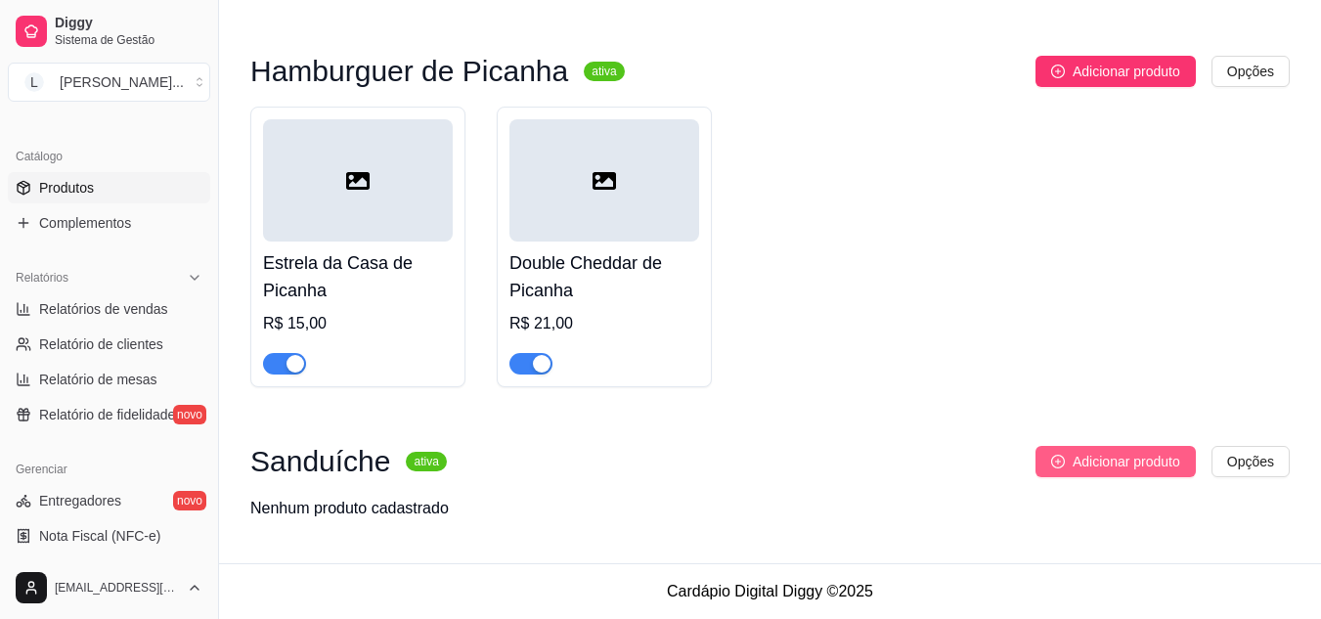
click at [1065, 467] on button "Adicionar produto" at bounding box center [1116, 461] width 160 height 31
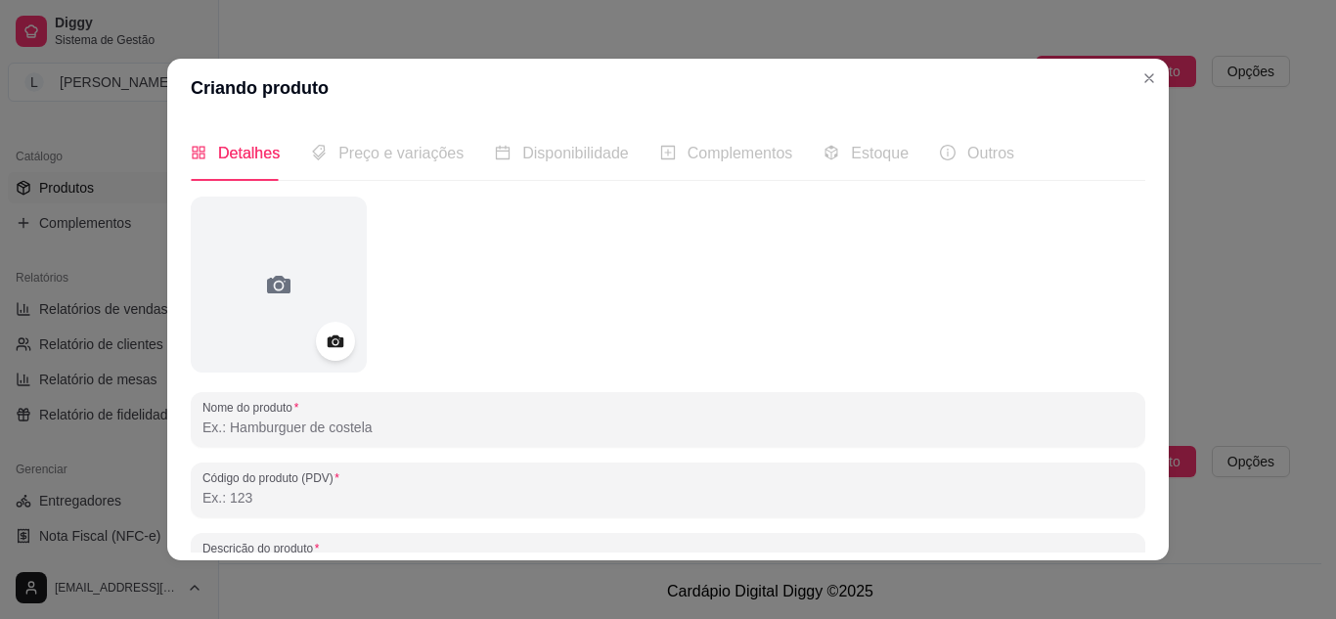
click at [659, 357] on div at bounding box center [668, 285] width 954 height 176
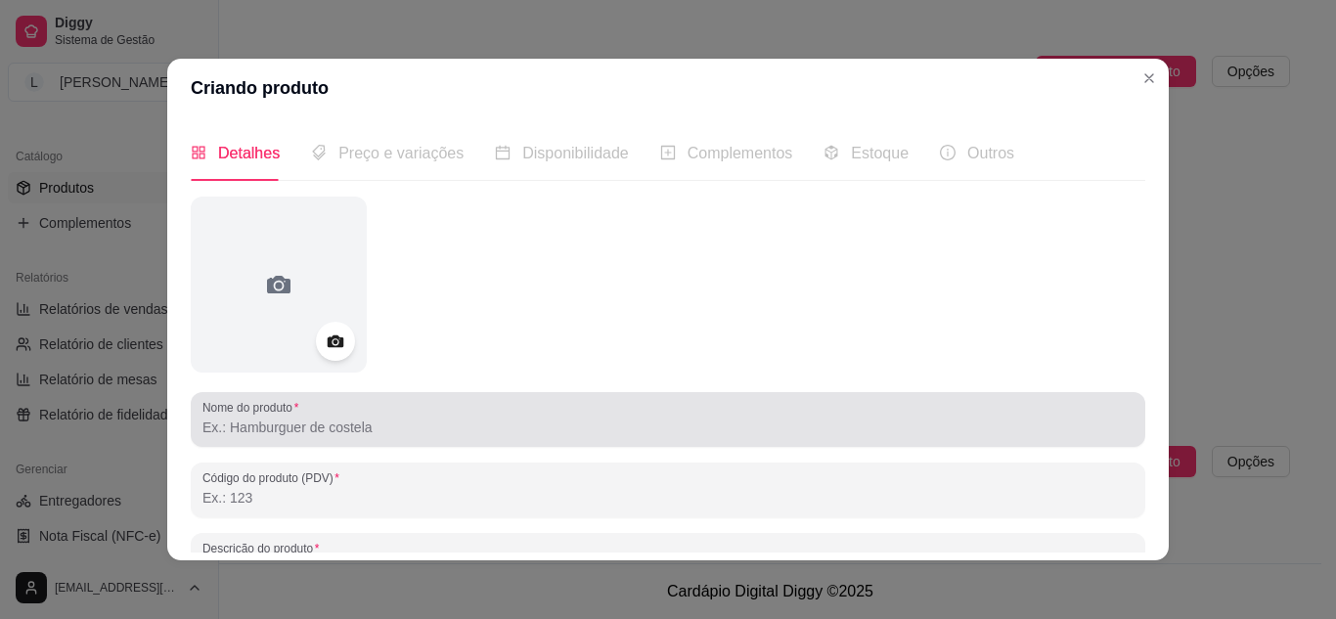
click at [631, 445] on div "Nome do produto" at bounding box center [668, 419] width 954 height 55
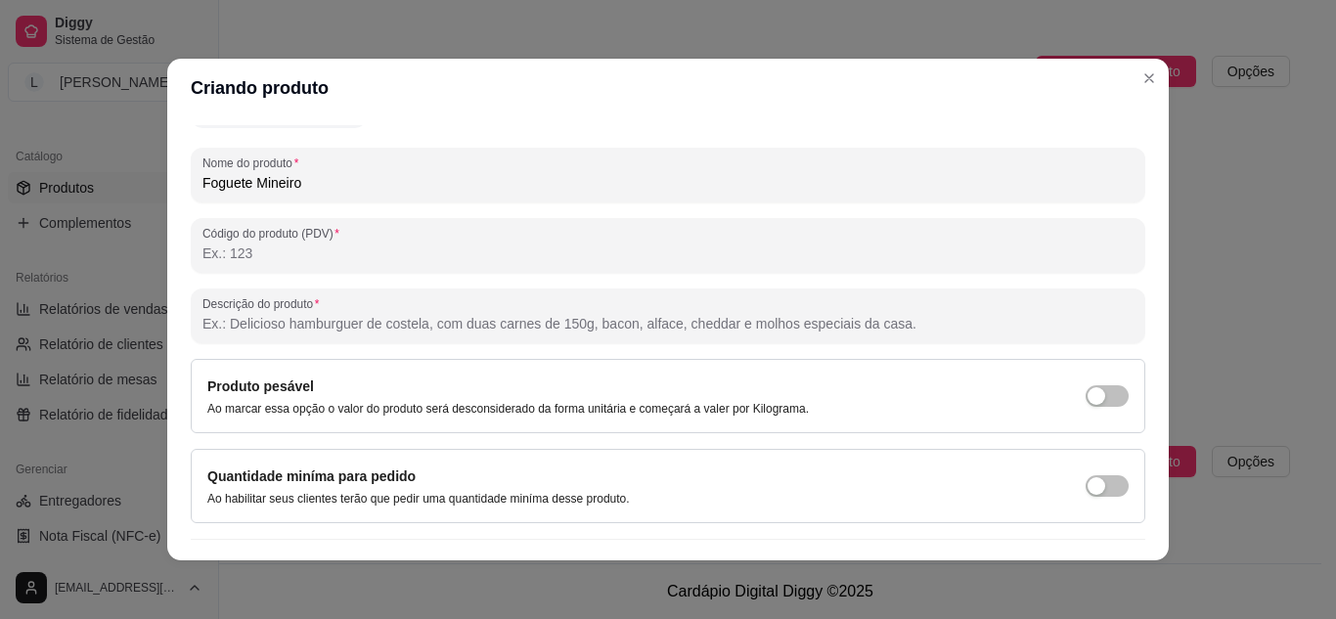
scroll to position [245, 0]
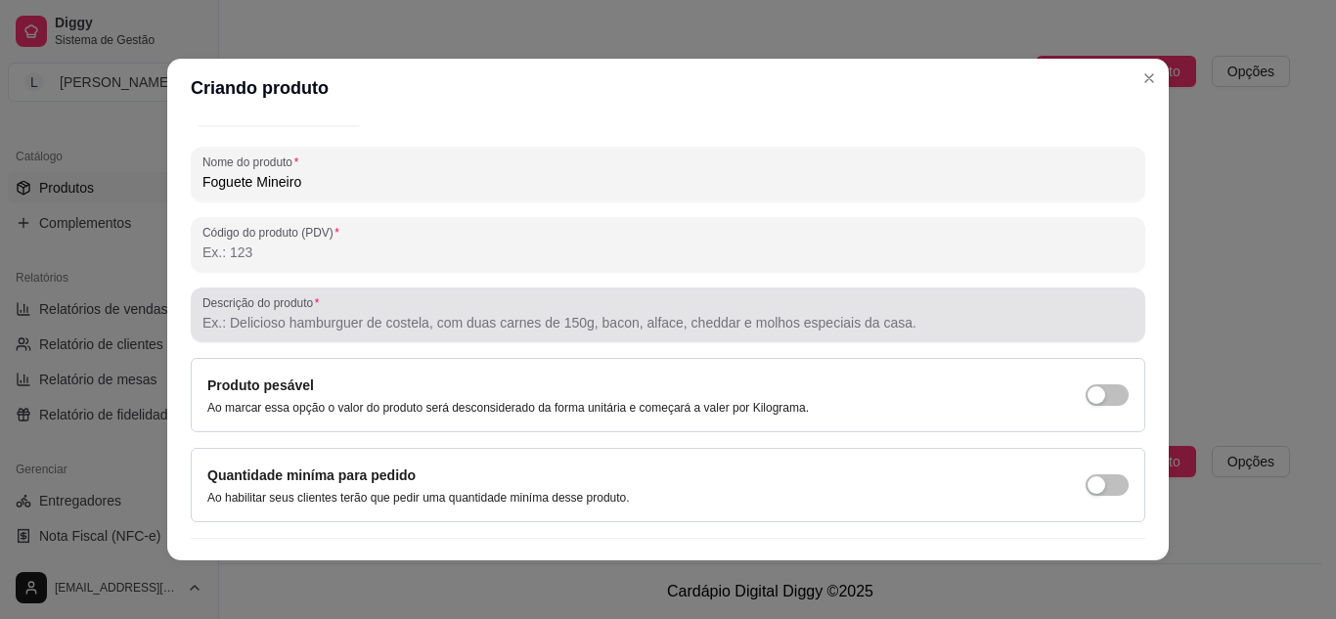
type input "Foguete Mineiro"
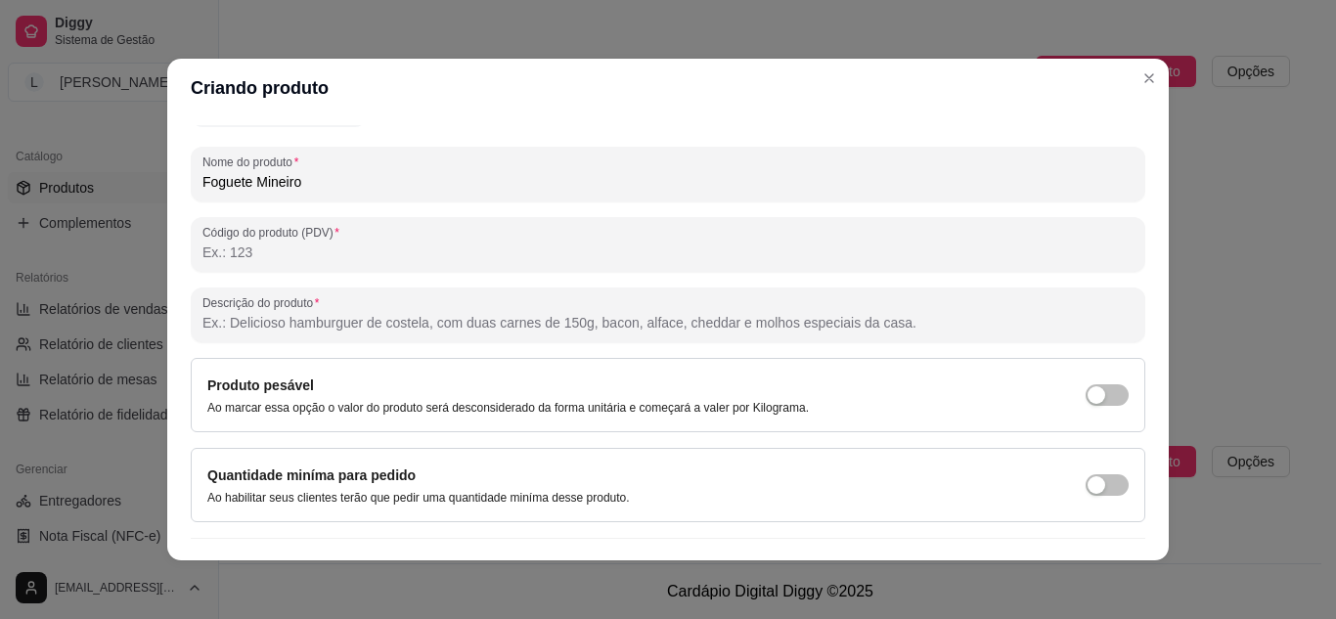
click at [635, 316] on input "Descrição do produto" at bounding box center [667, 323] width 931 height 20
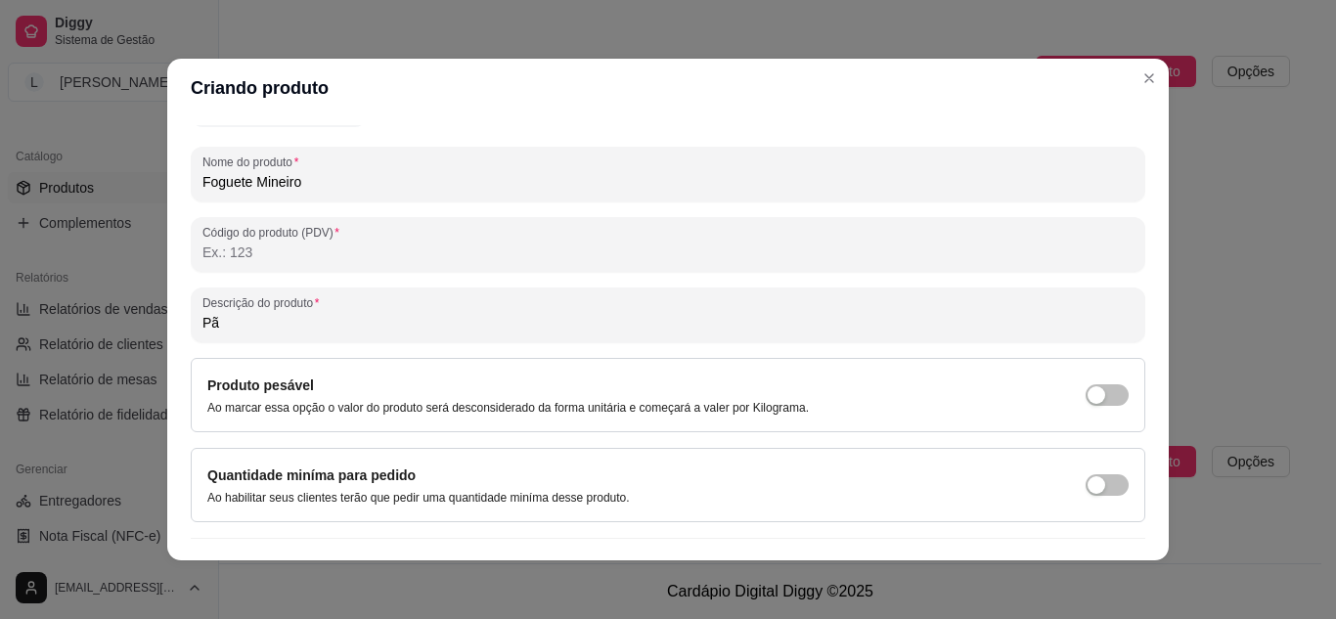
type input "P"
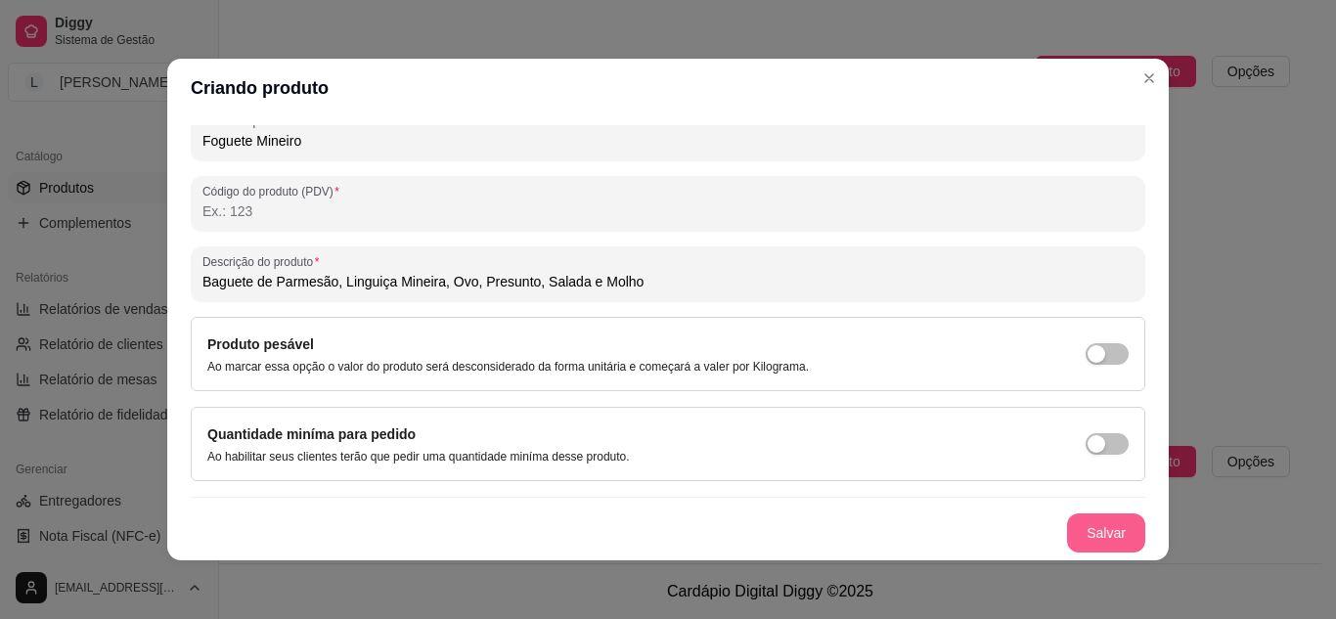
type input "Baguete de Parmesão, Linguiça Mineira, Ovo, Presunto, Salada e Molho"
click at [1077, 535] on button "Salvar" at bounding box center [1106, 533] width 76 height 38
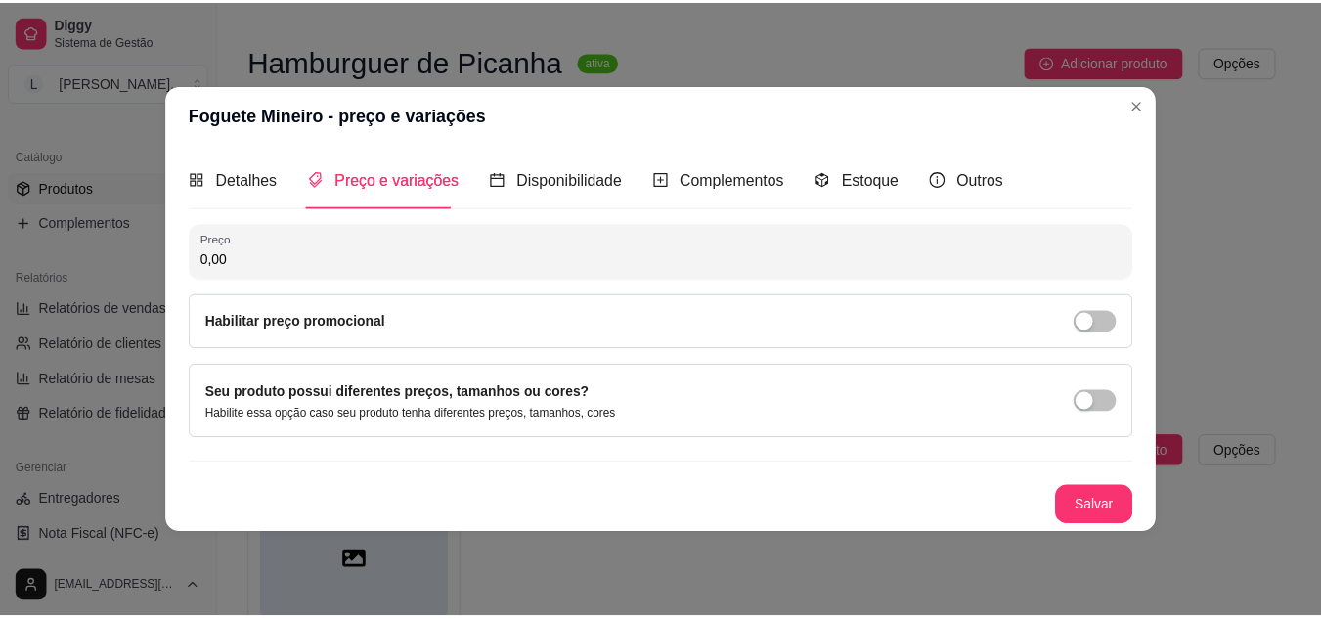
scroll to position [0, 0]
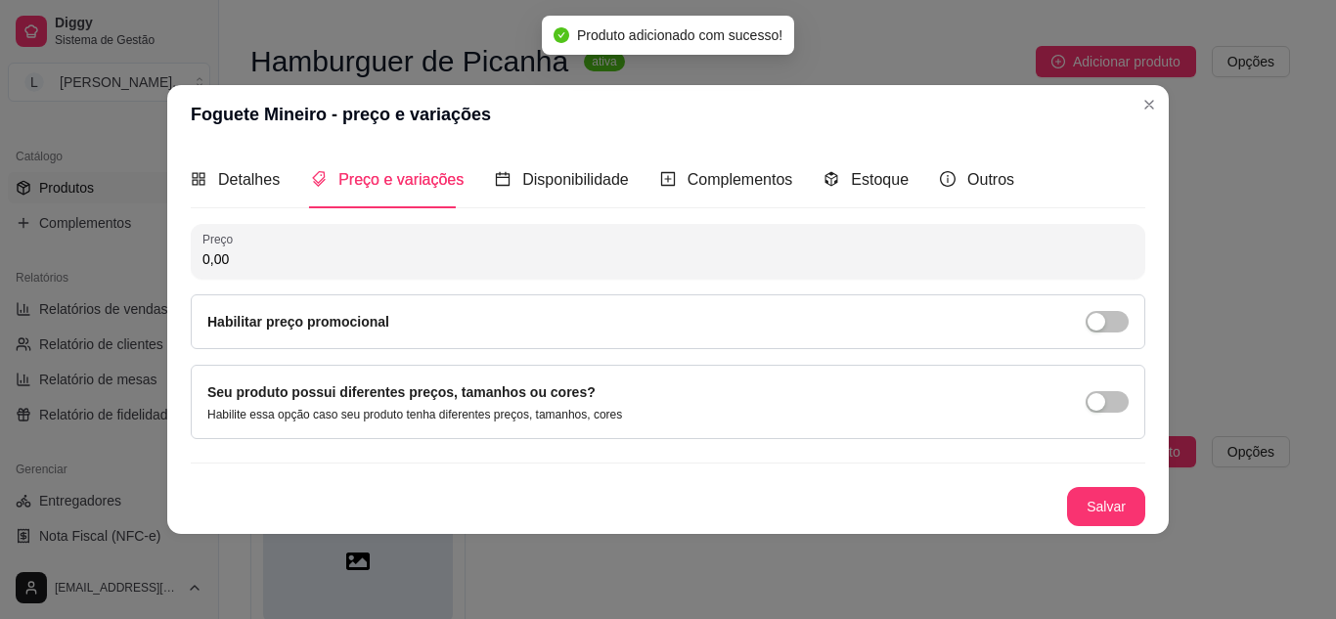
click at [672, 249] on input "0,00" at bounding box center [667, 259] width 931 height 20
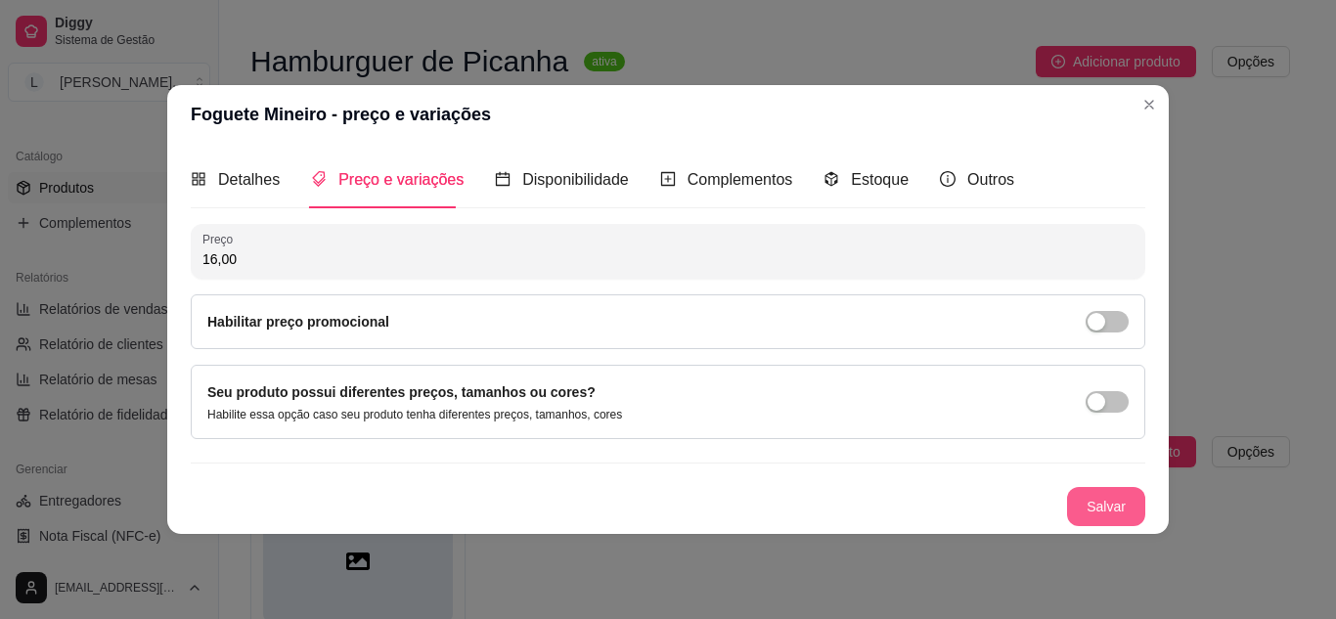
type input "16,00"
click at [1093, 522] on button "Salvar" at bounding box center [1106, 506] width 76 height 38
